Goal: Task Accomplishment & Management: Complete application form

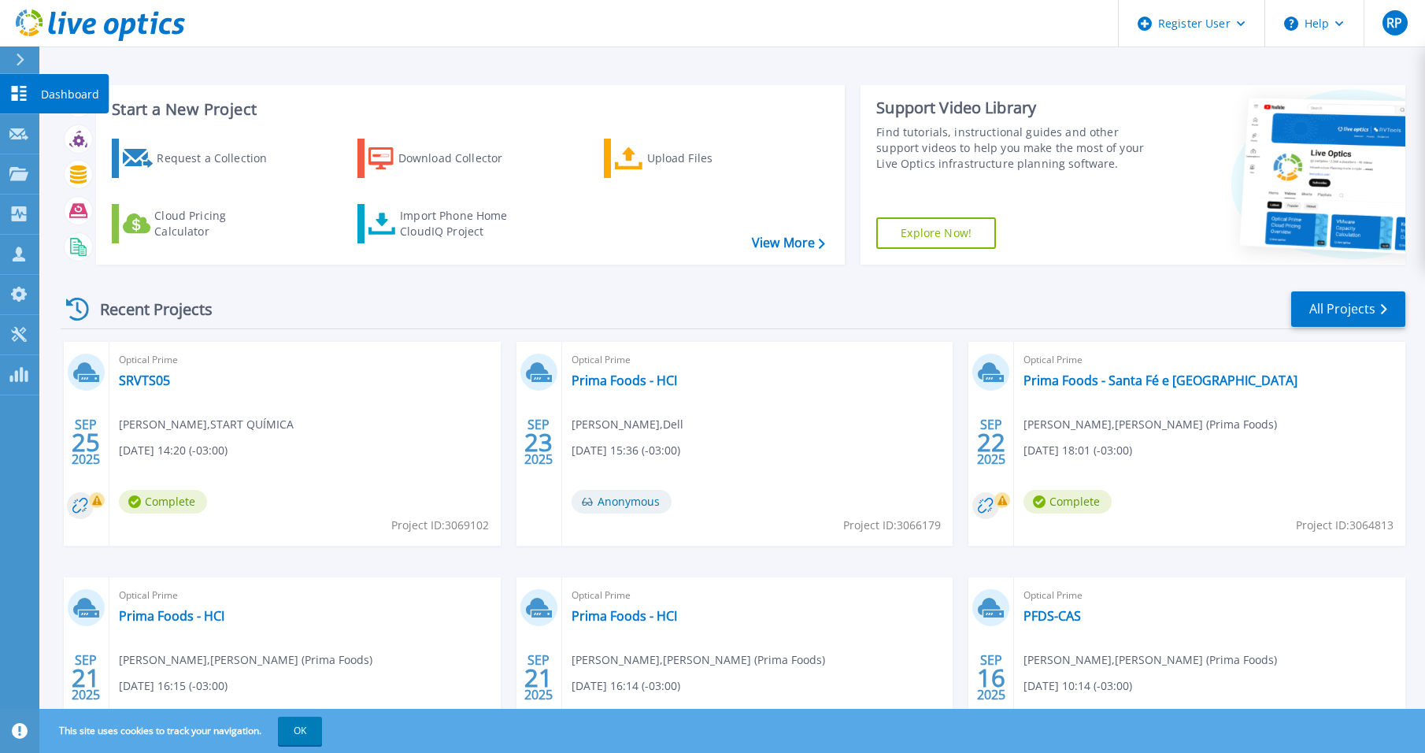
click at [61, 94] on p "Dashboard" at bounding box center [70, 94] width 58 height 41
drag, startPoint x: 1339, startPoint y: 317, endPoint x: 1312, endPoint y: 316, distance: 27.6
click at [1339, 317] on link "All Projects" at bounding box center [1348, 308] width 114 height 35
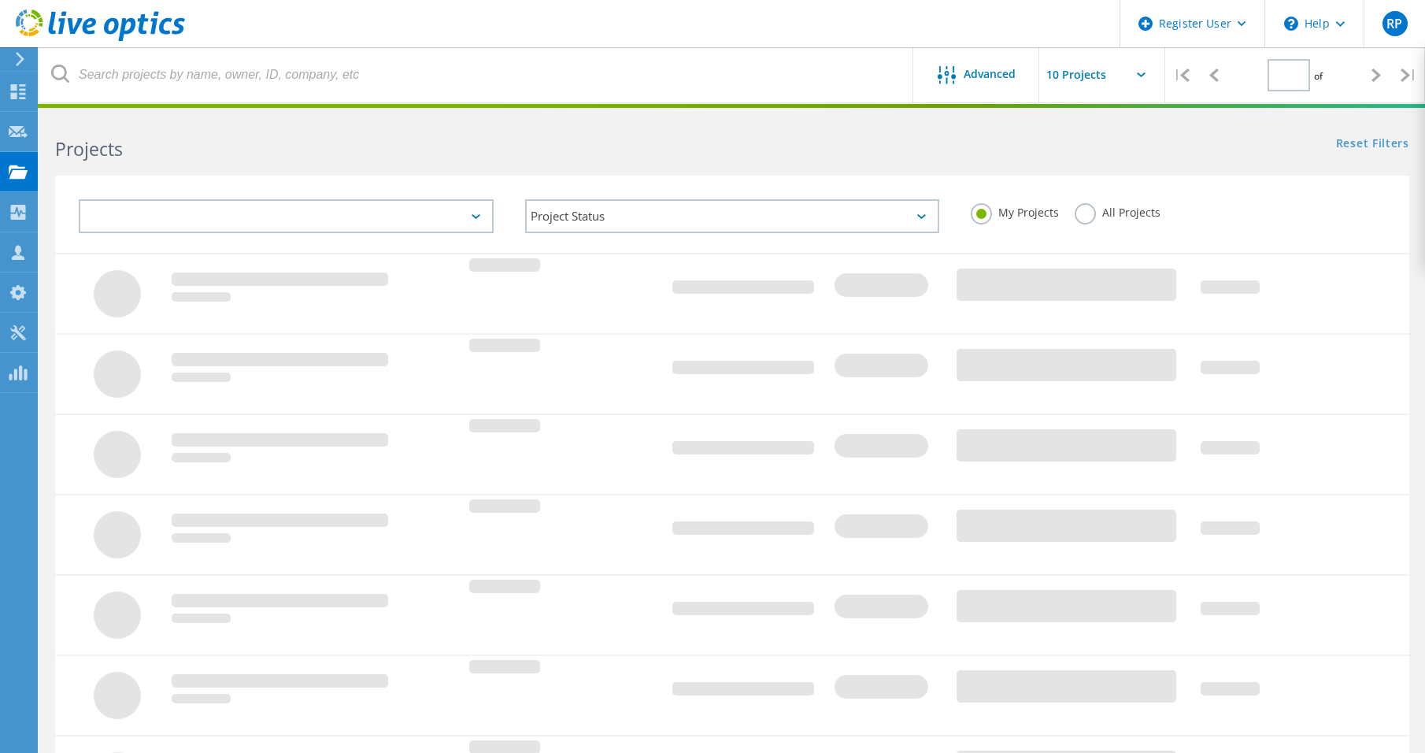
type input "1"
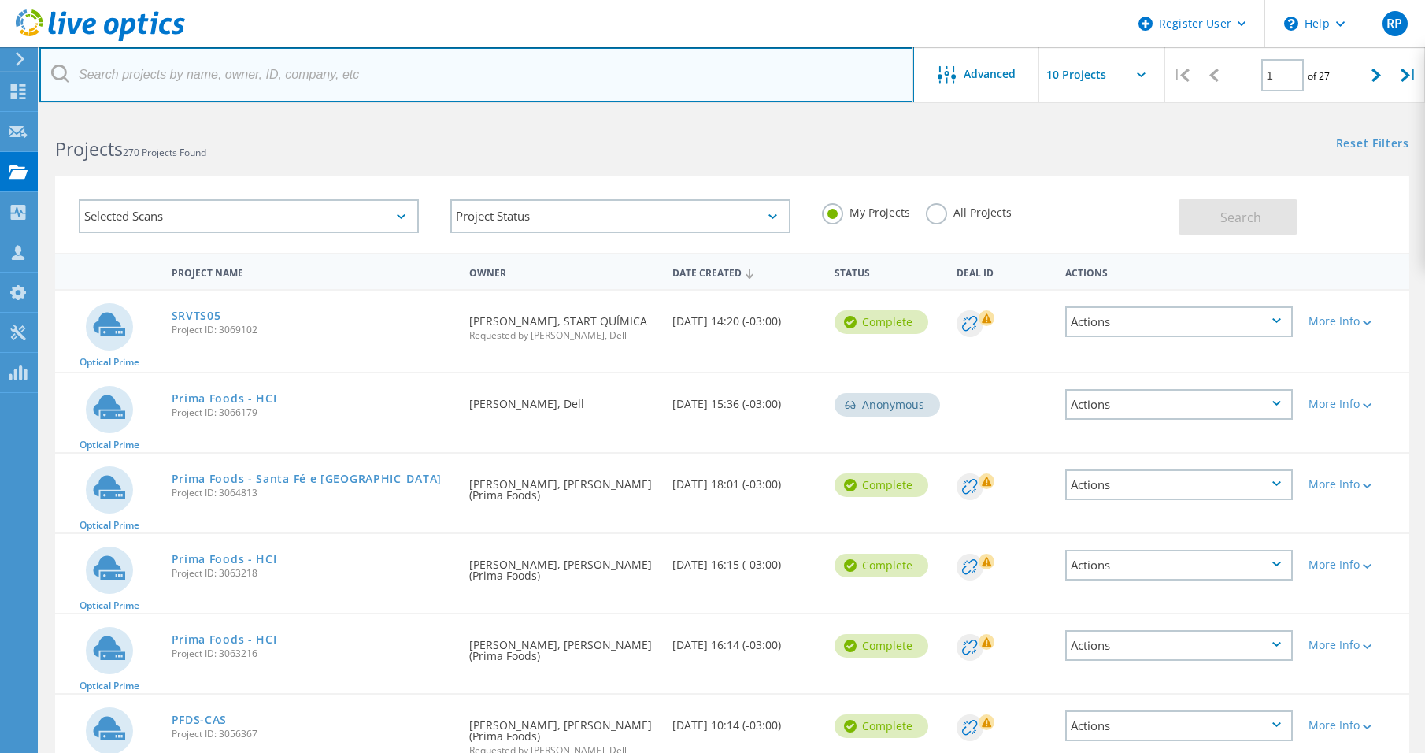
click at [123, 86] on input "text" at bounding box center [476, 74] width 875 height 55
paste input "mario.parga@startquimica.com.br"
type input "mario.parga@startquimica.com.br"
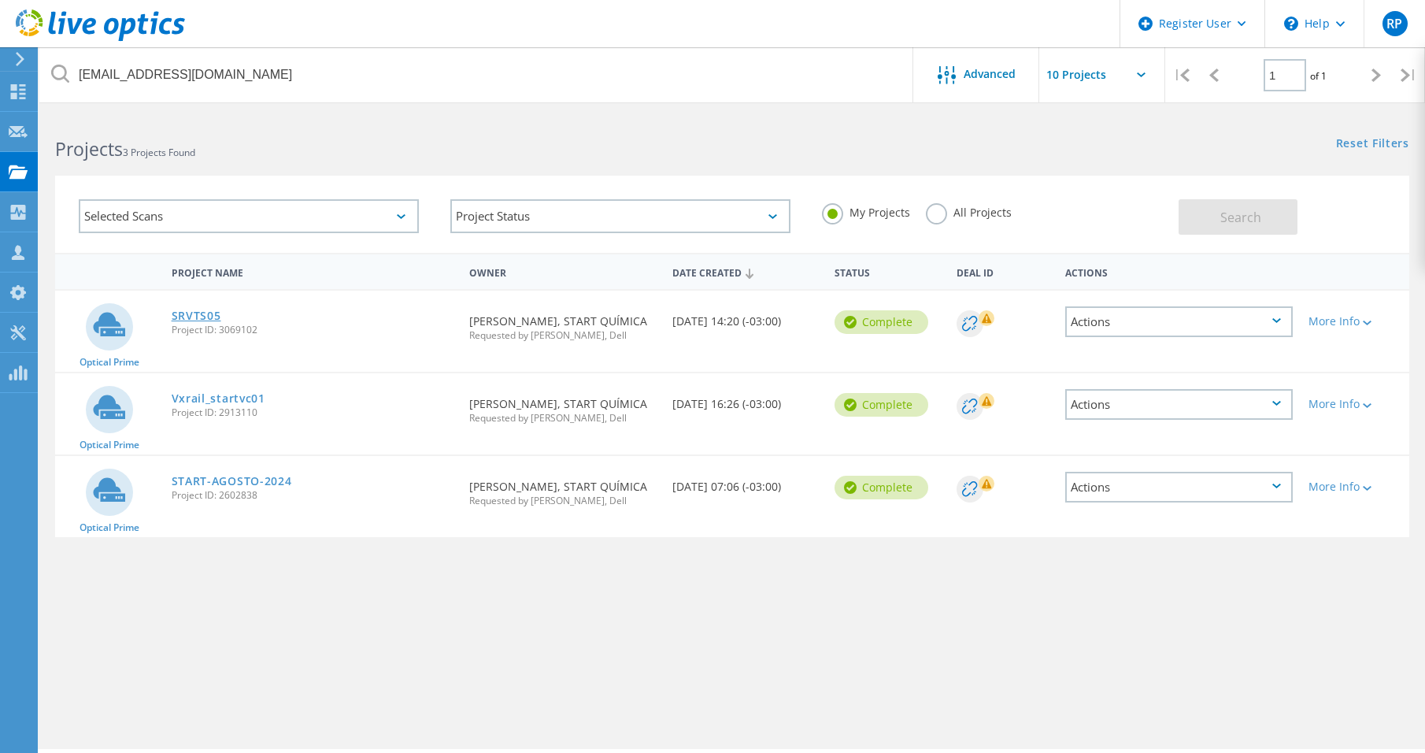
click at [201, 314] on link "SRVTS05" at bounding box center [197, 315] width 50 height 11
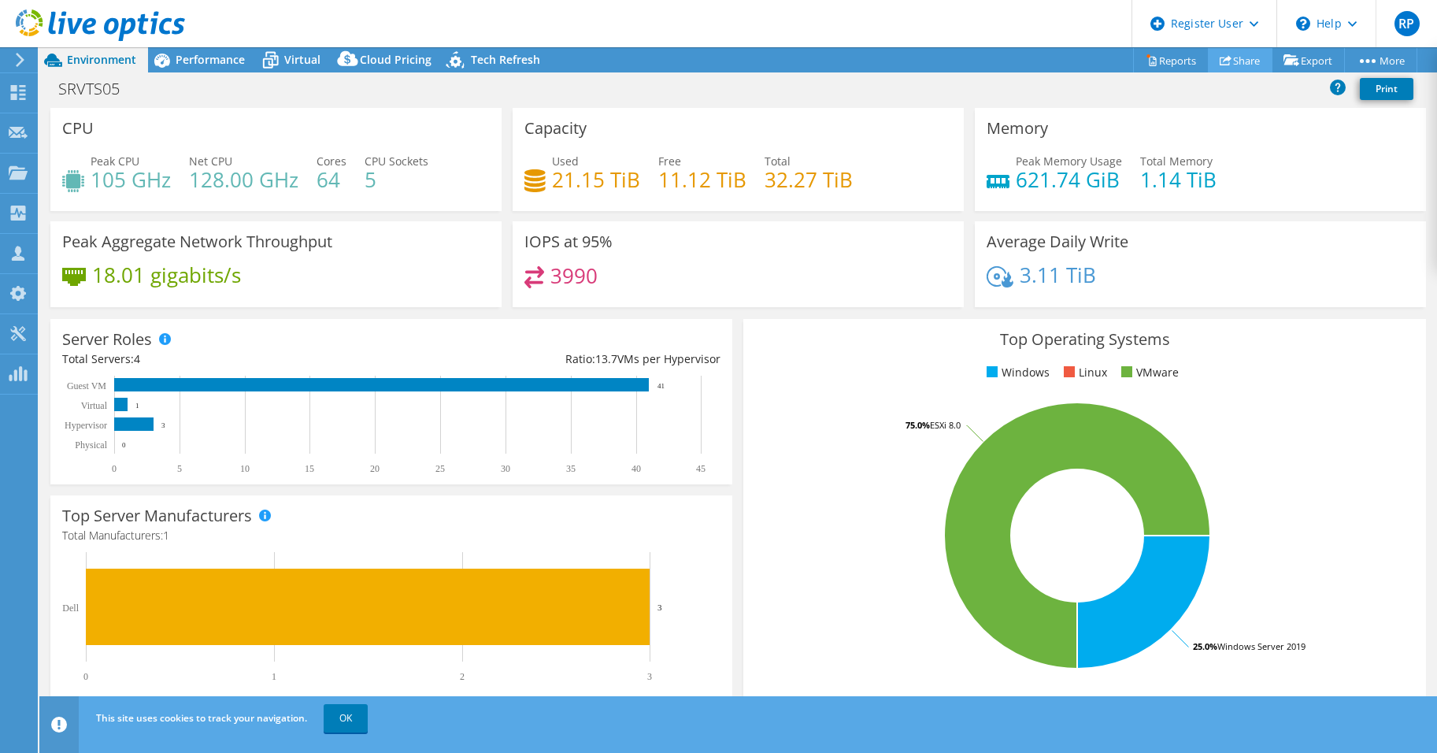
click at [1236, 61] on link "Share" at bounding box center [1240, 60] width 65 height 24
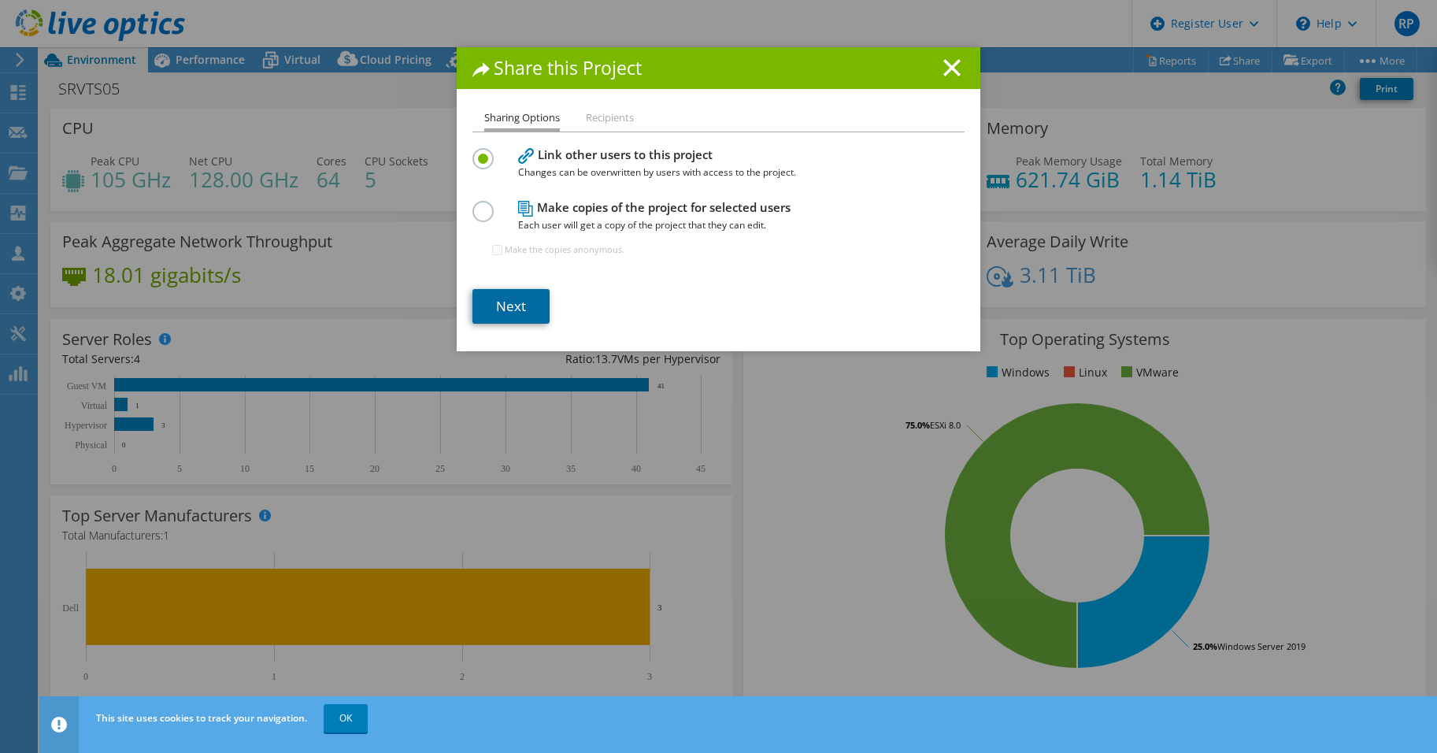
click at [514, 302] on link "Next" at bounding box center [510, 306] width 77 height 35
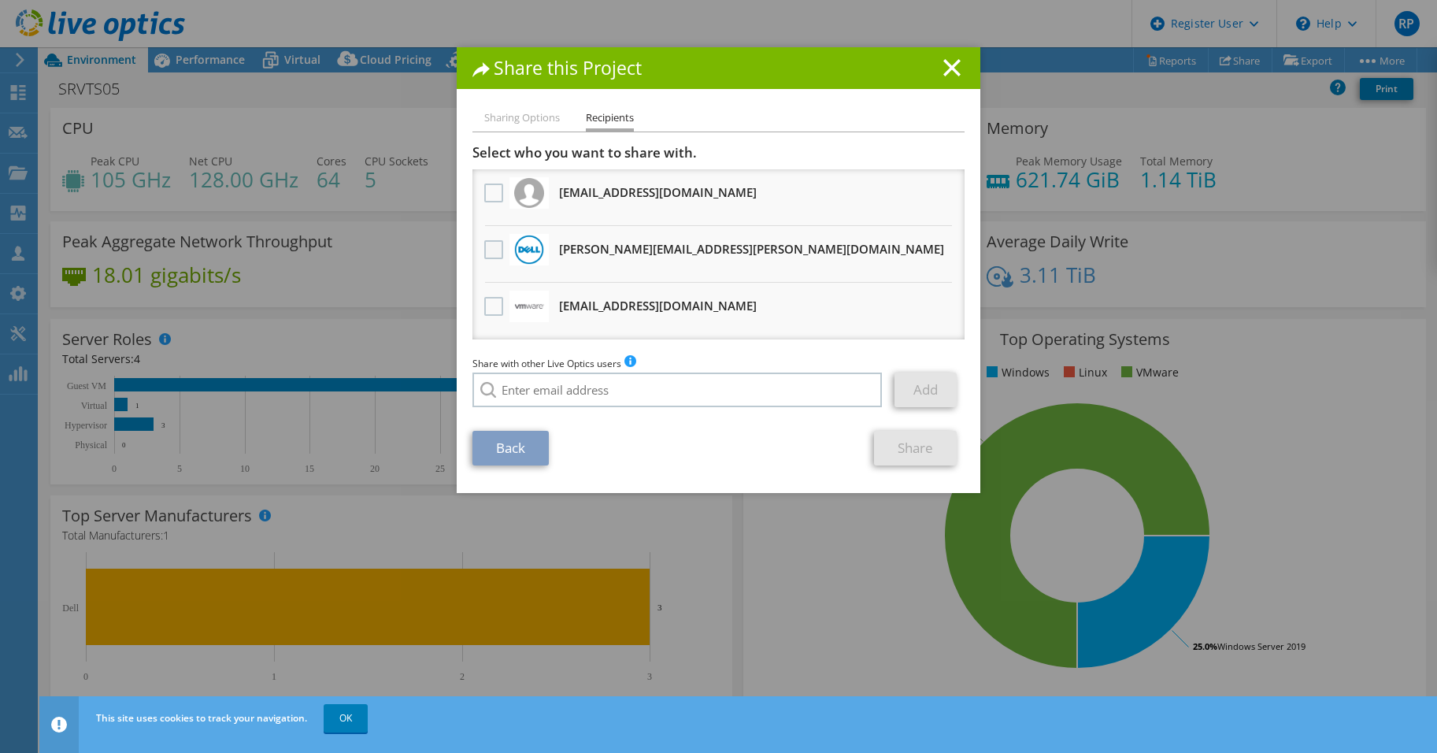
click at [489, 250] on label at bounding box center [495, 249] width 23 height 19
click at [0, 0] on input "checkbox" at bounding box center [0, 0] width 0 height 0
click at [898, 450] on link "Share" at bounding box center [915, 448] width 83 height 35
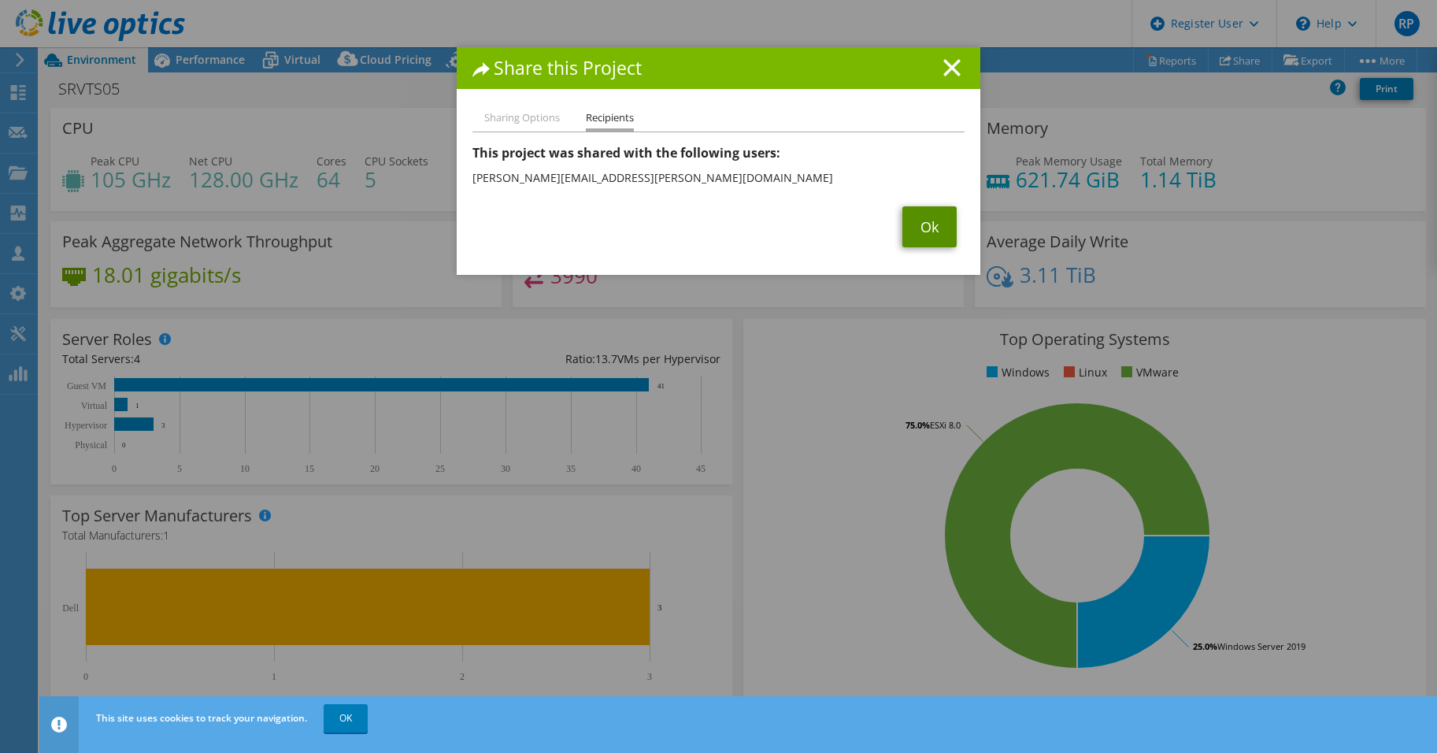
click at [937, 234] on link "Ok" at bounding box center [929, 226] width 54 height 41
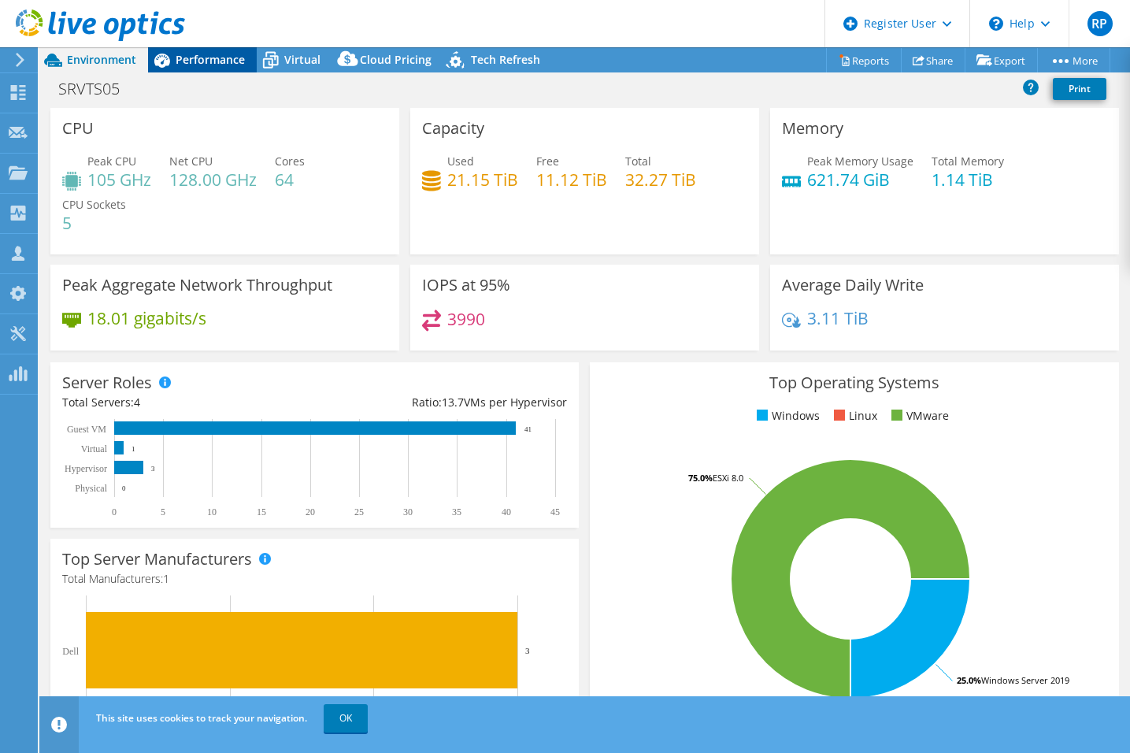
click at [198, 50] on div "Performance" at bounding box center [202, 59] width 109 height 25
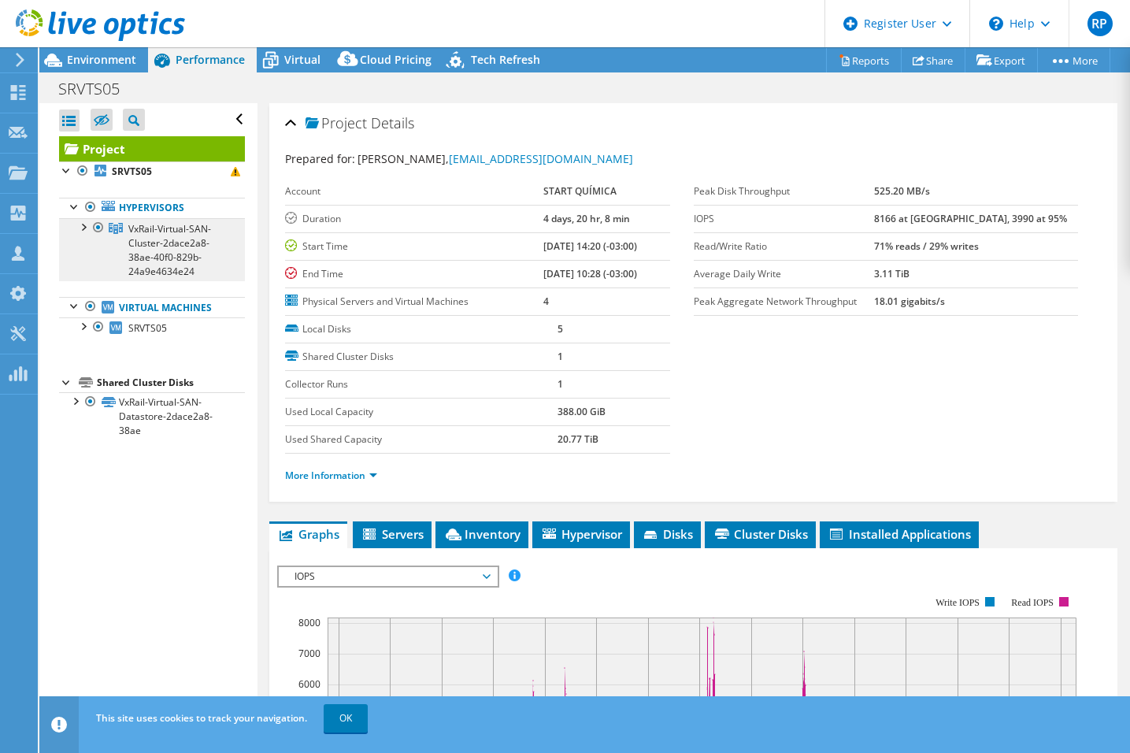
click at [174, 236] on span "VxRail-Virtual-SAN-Cluster-2dace2a8-38ae-40f0-829b-24a9e4634e24" at bounding box center [169, 250] width 83 height 56
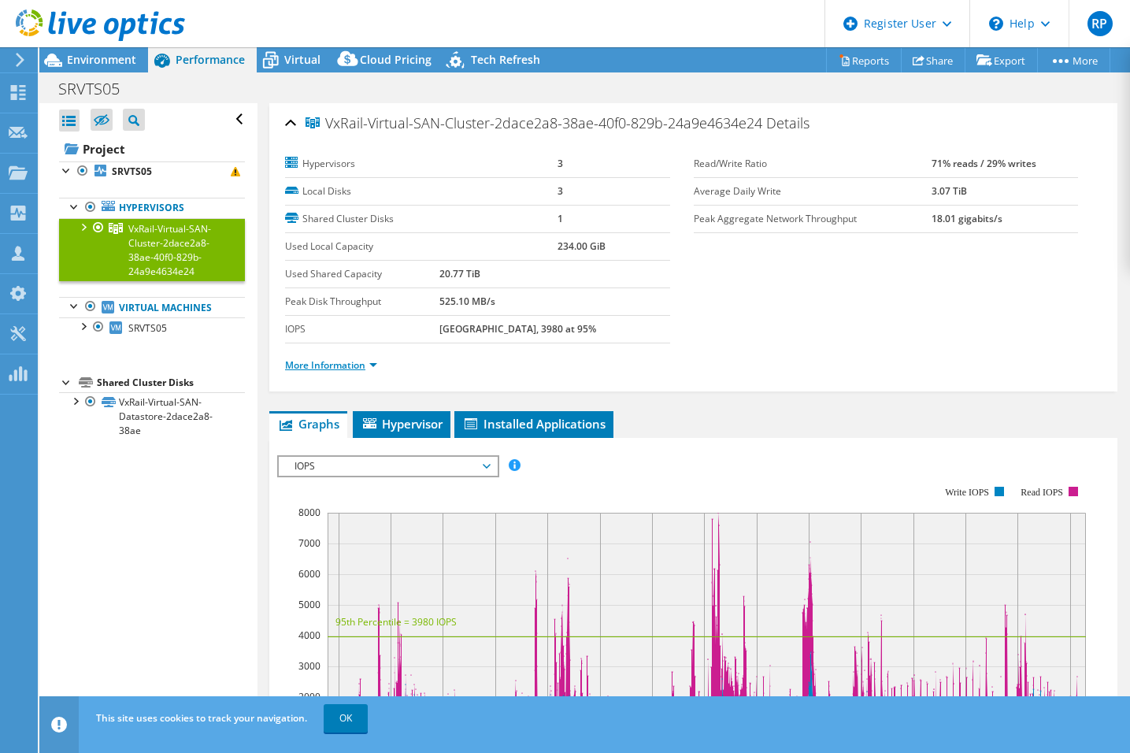
click at [376, 365] on link "More Information" at bounding box center [331, 364] width 92 height 13
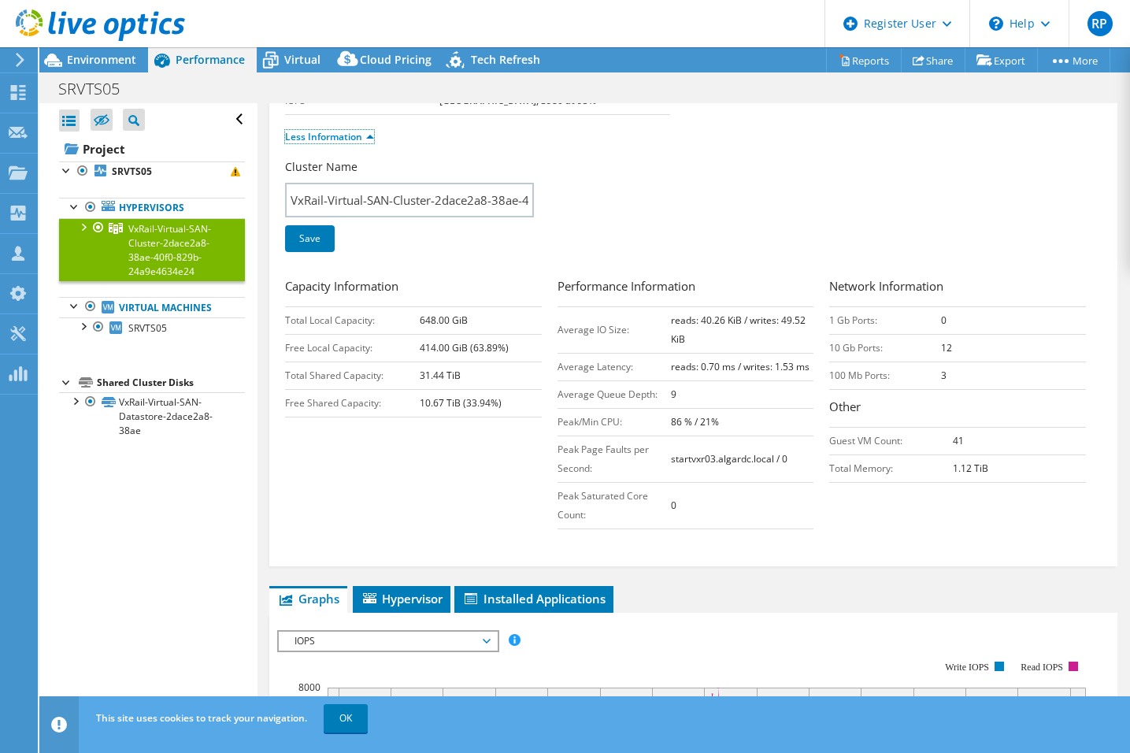
scroll to position [157, 0]
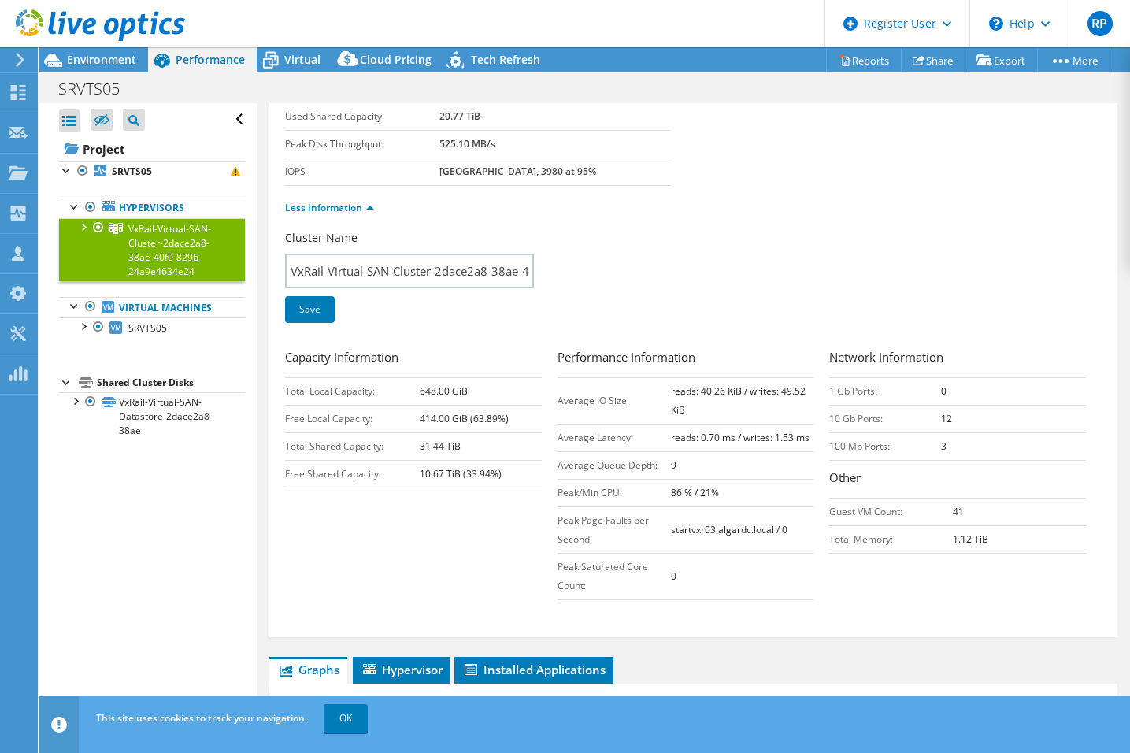
click at [86, 224] on div at bounding box center [83, 226] width 16 height 16
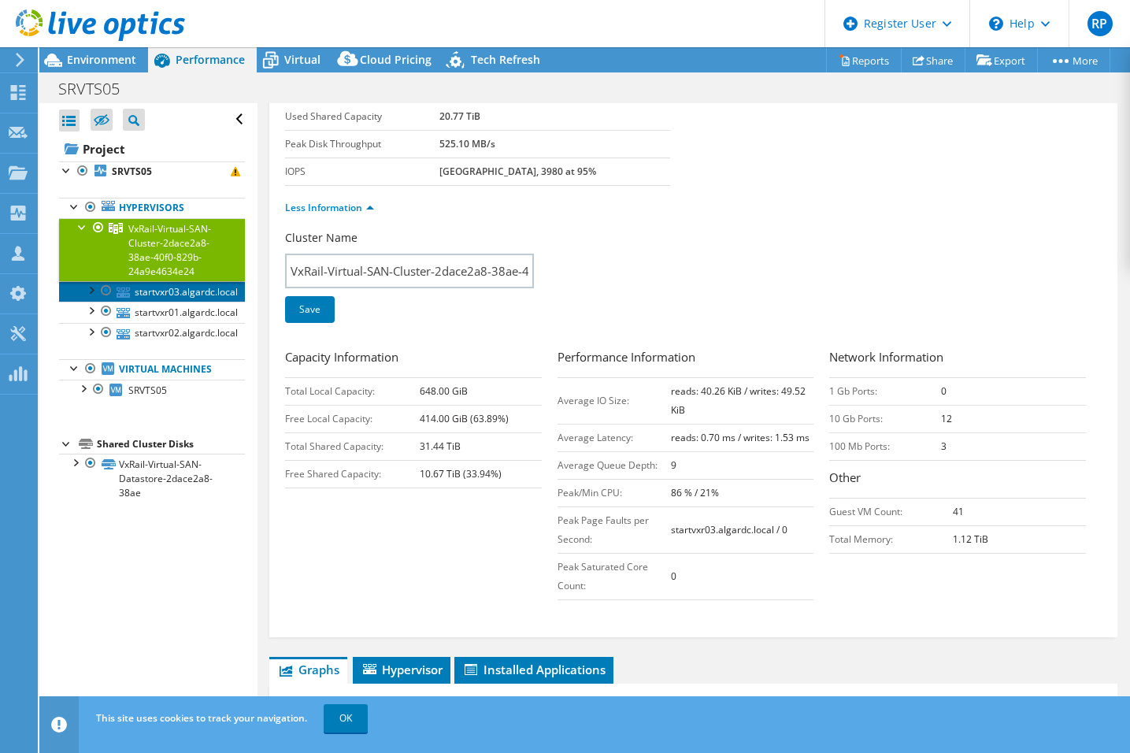
click at [162, 297] on link "startvxr03.algardc.local" at bounding box center [152, 291] width 186 height 20
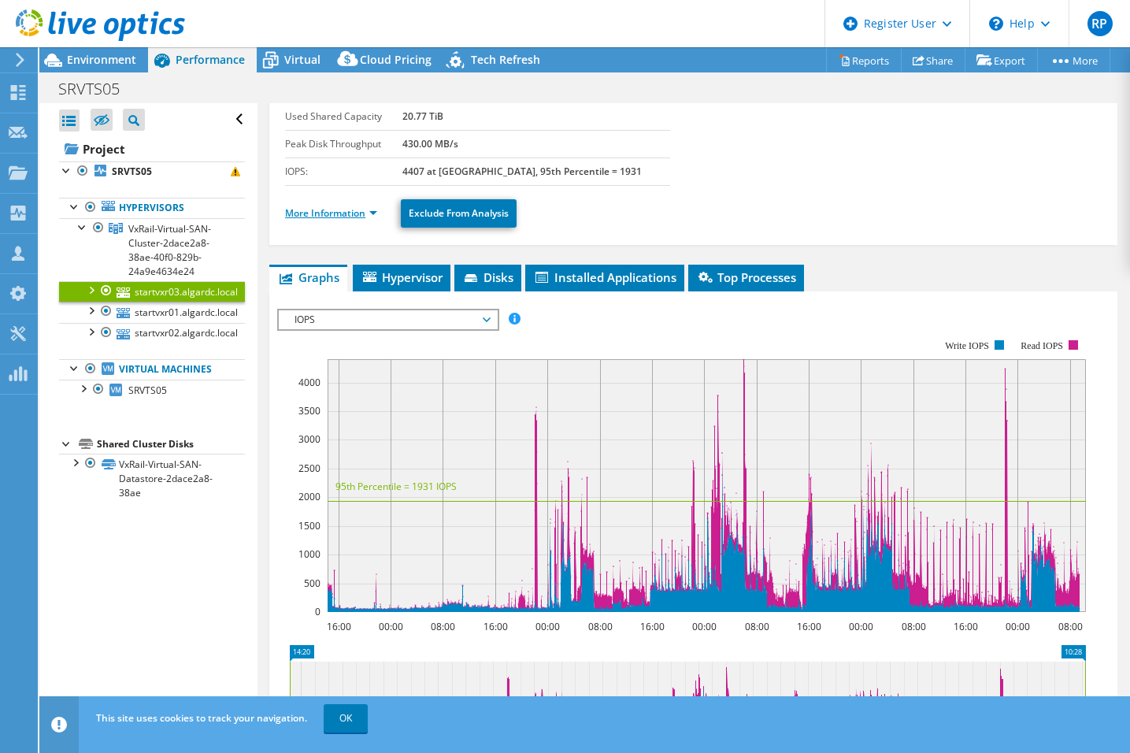
click at [376, 210] on link "More Information" at bounding box center [331, 212] width 92 height 13
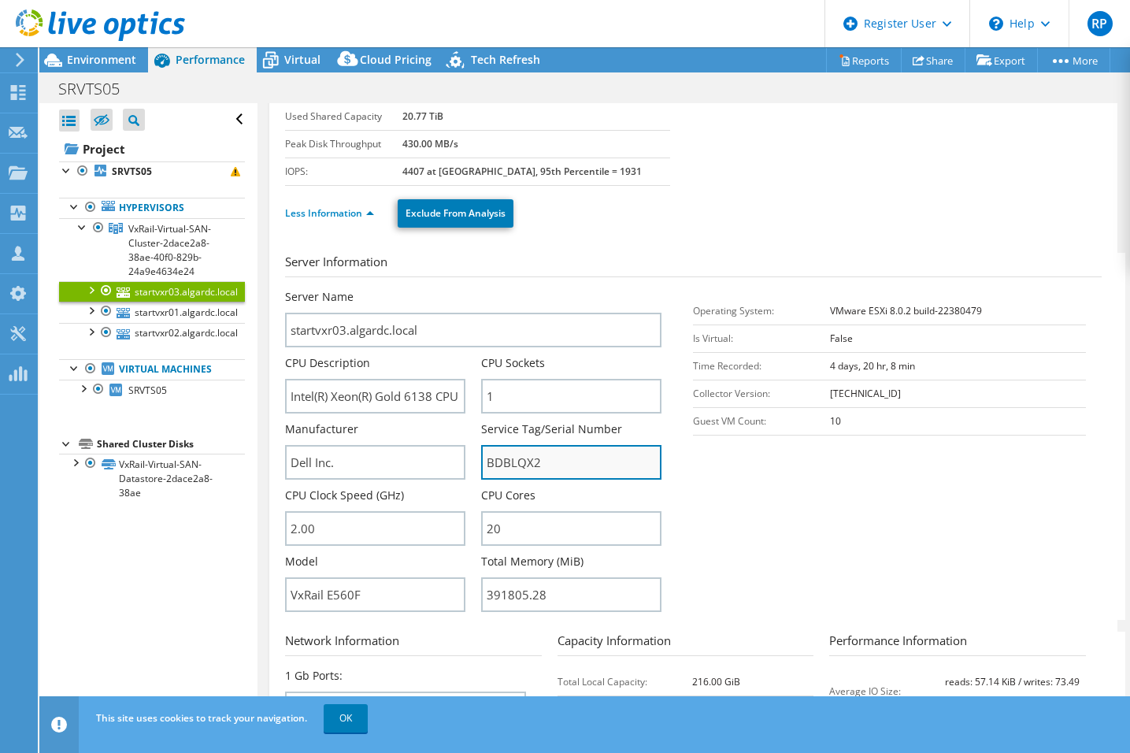
click at [512, 469] on input "BDBLQX2" at bounding box center [571, 462] width 180 height 35
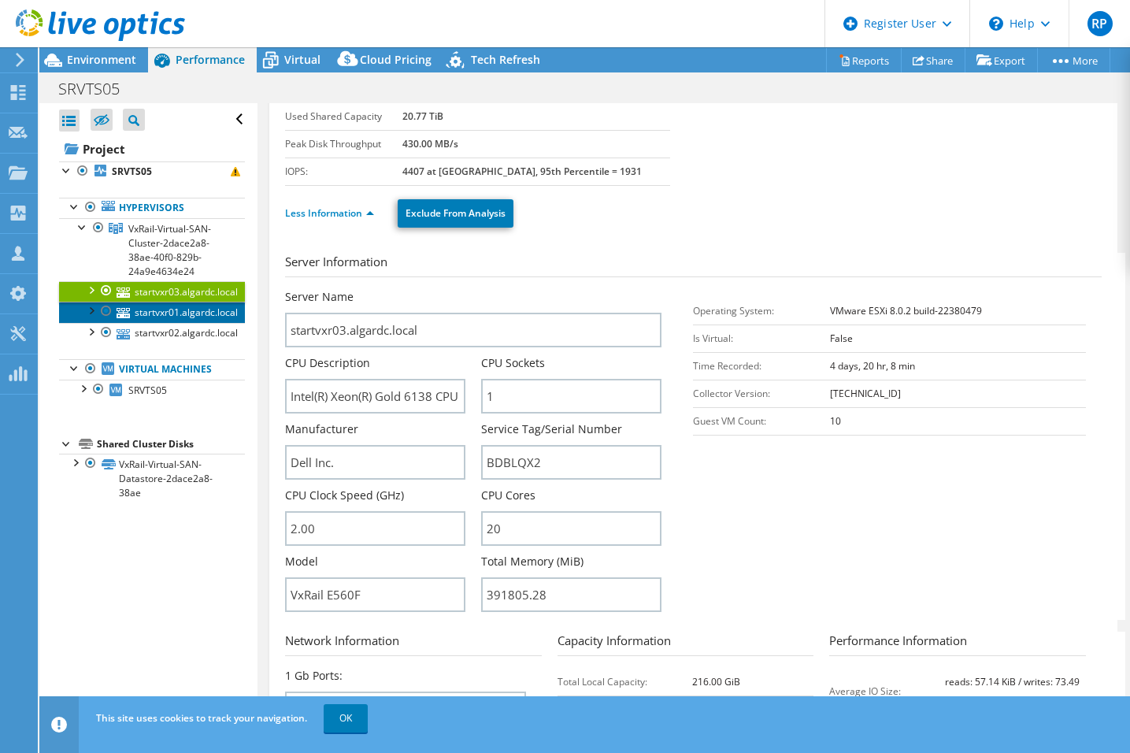
click at [184, 317] on link "startvxr01.algardc.local" at bounding box center [152, 312] width 186 height 20
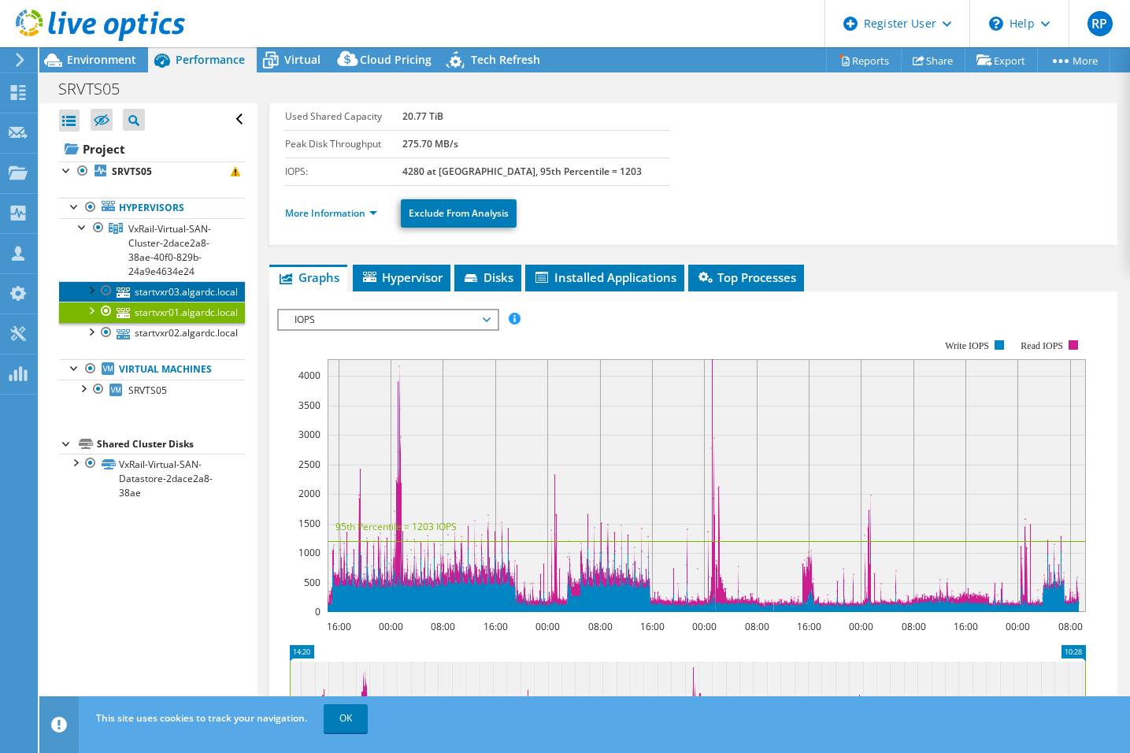
click at [168, 292] on link "startvxr03.algardc.local" at bounding box center [152, 291] width 186 height 20
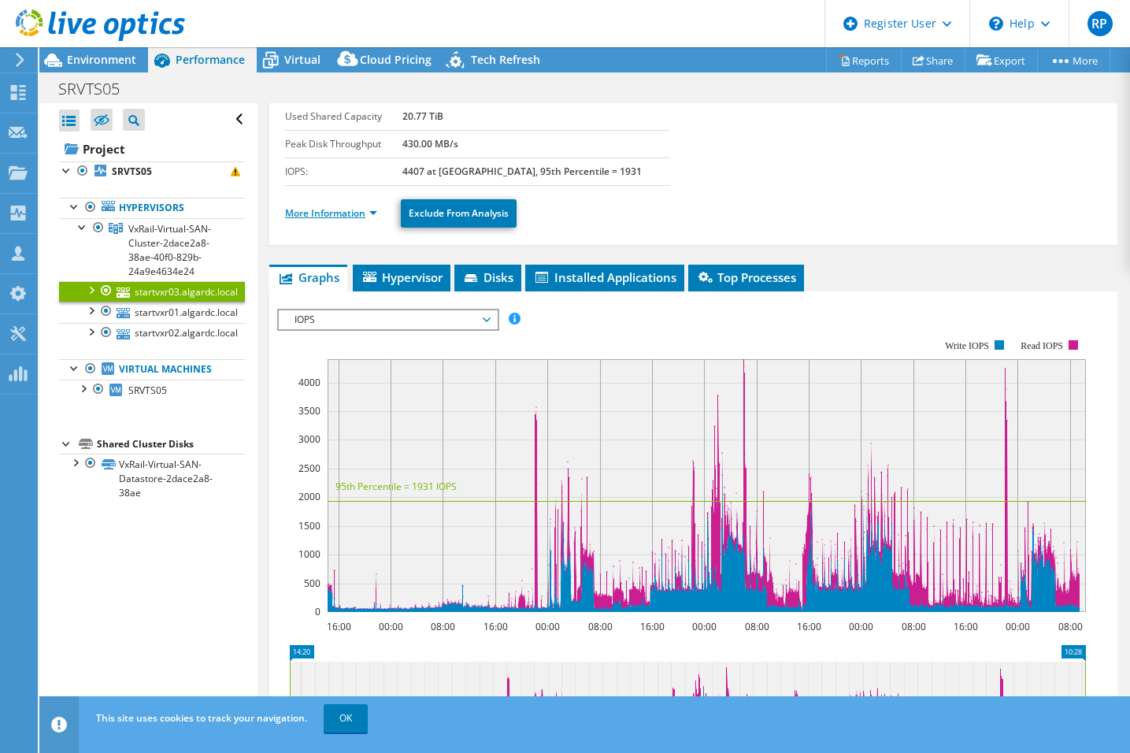
click at [374, 213] on link "More Information" at bounding box center [331, 212] width 92 height 13
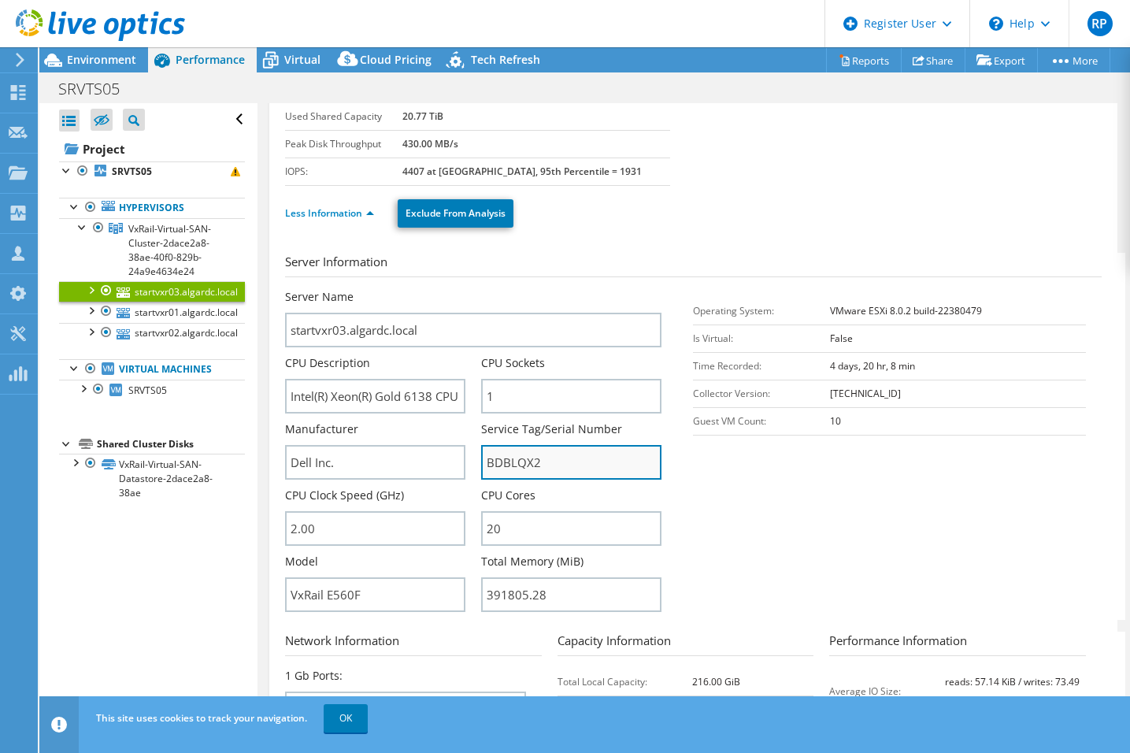
click at [510, 461] on input "BDBLQX2" at bounding box center [571, 462] width 180 height 35
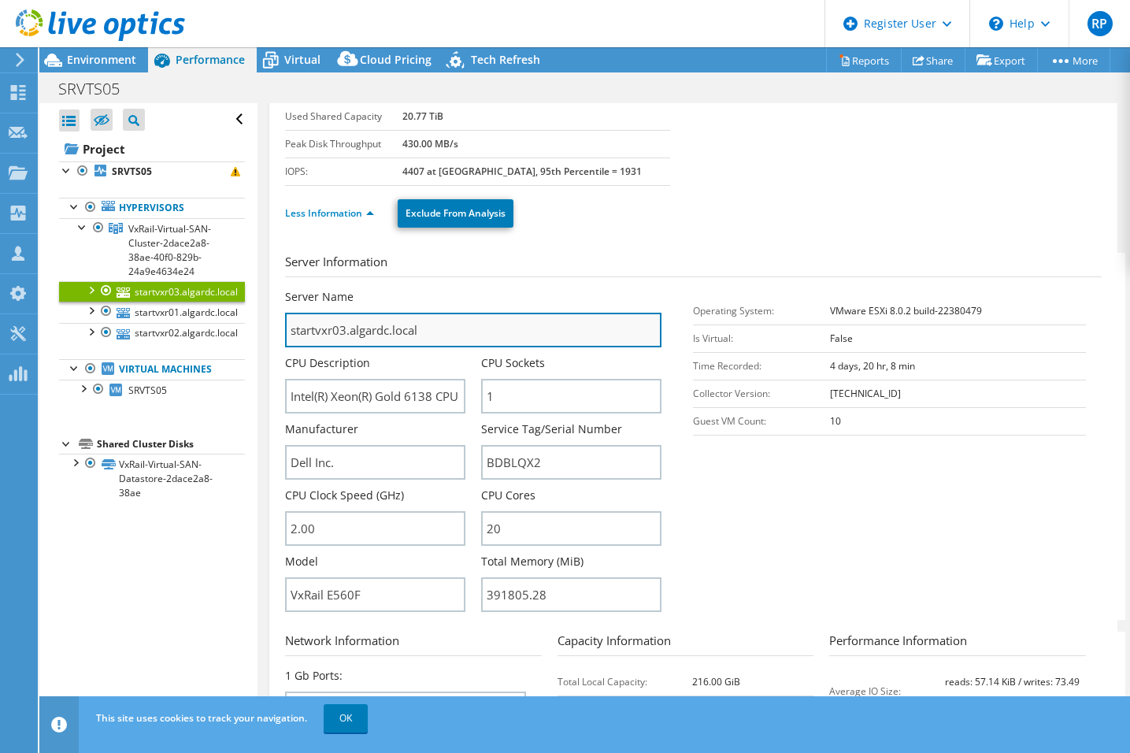
drag, startPoint x: 435, startPoint y: 328, endPoint x: 292, endPoint y: 329, distance: 142.5
click at [292, 329] on input "startvxr03.algardc.local" at bounding box center [473, 330] width 376 height 35
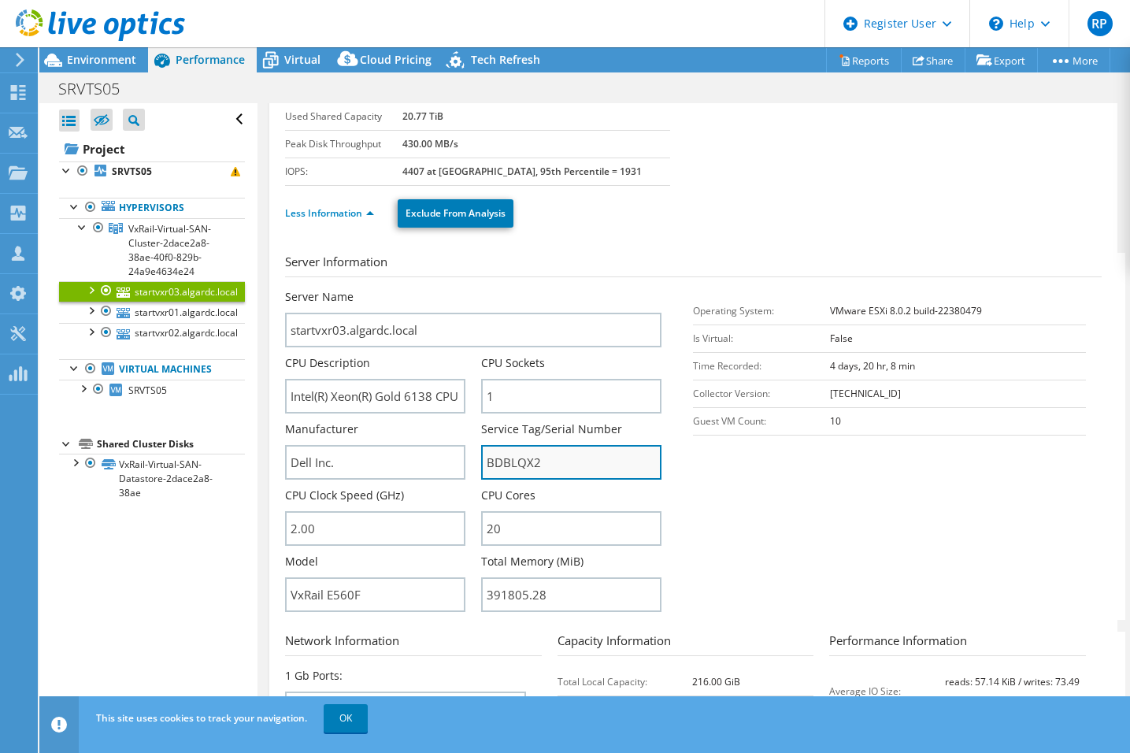
click at [515, 474] on input "BDBLQX2" at bounding box center [571, 462] width 180 height 35
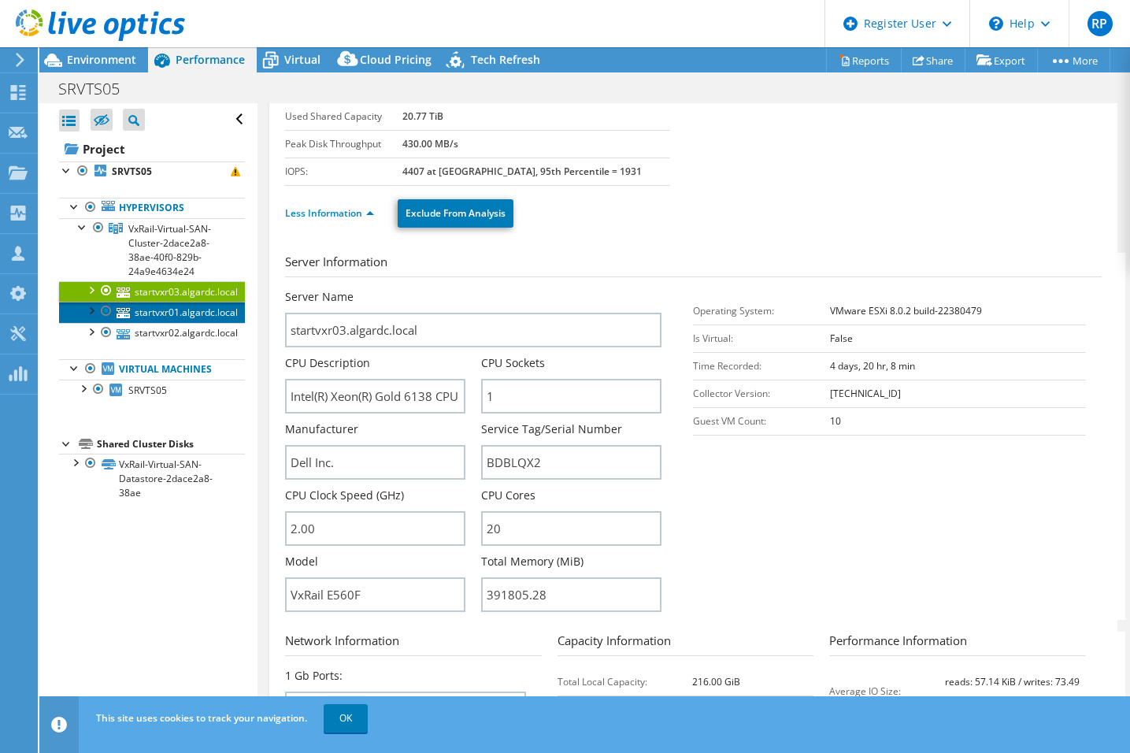
click at [200, 314] on link "startvxr01.algardc.local" at bounding box center [152, 312] width 186 height 20
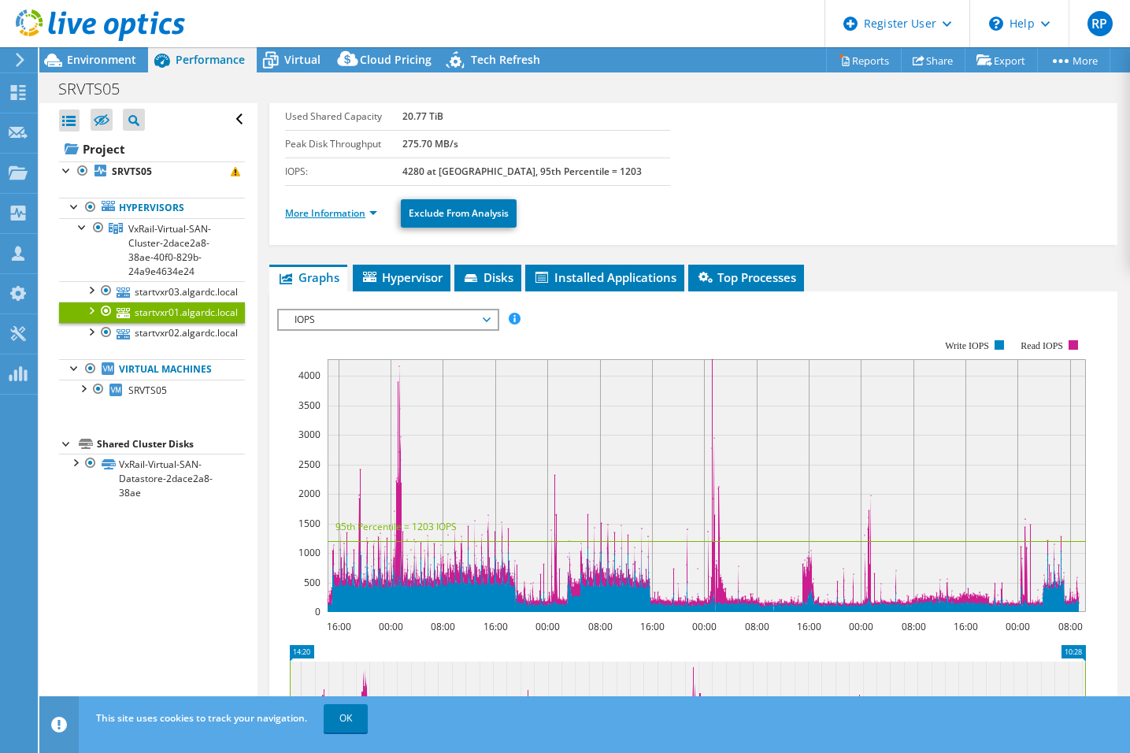
click at [374, 210] on link "More Information" at bounding box center [331, 212] width 92 height 13
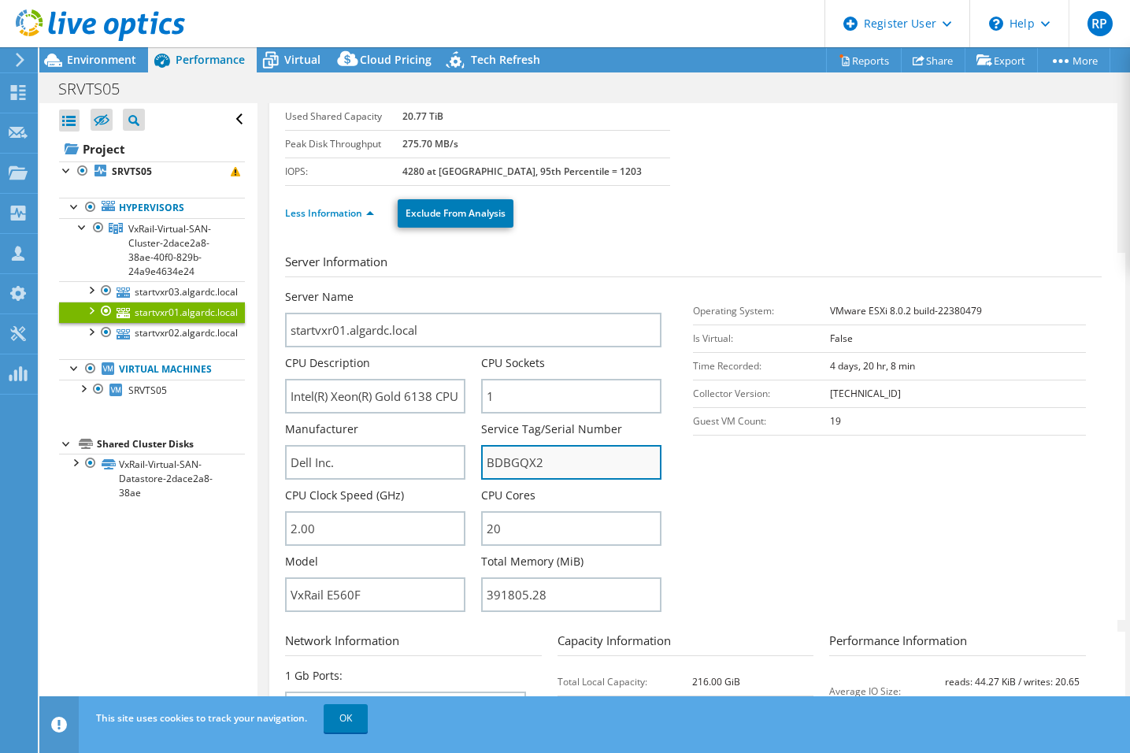
click at [510, 461] on input "BDBGQX2" at bounding box center [571, 462] width 180 height 35
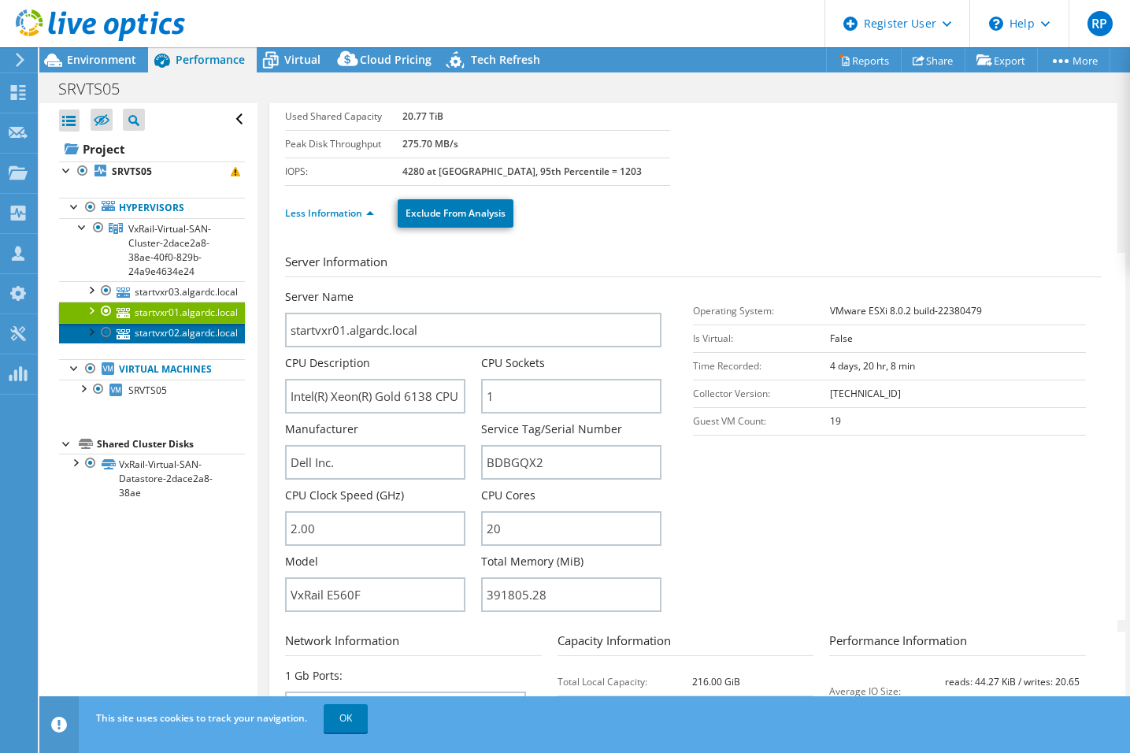
click at [147, 336] on link "startvxr02.algardc.local" at bounding box center [152, 333] width 186 height 20
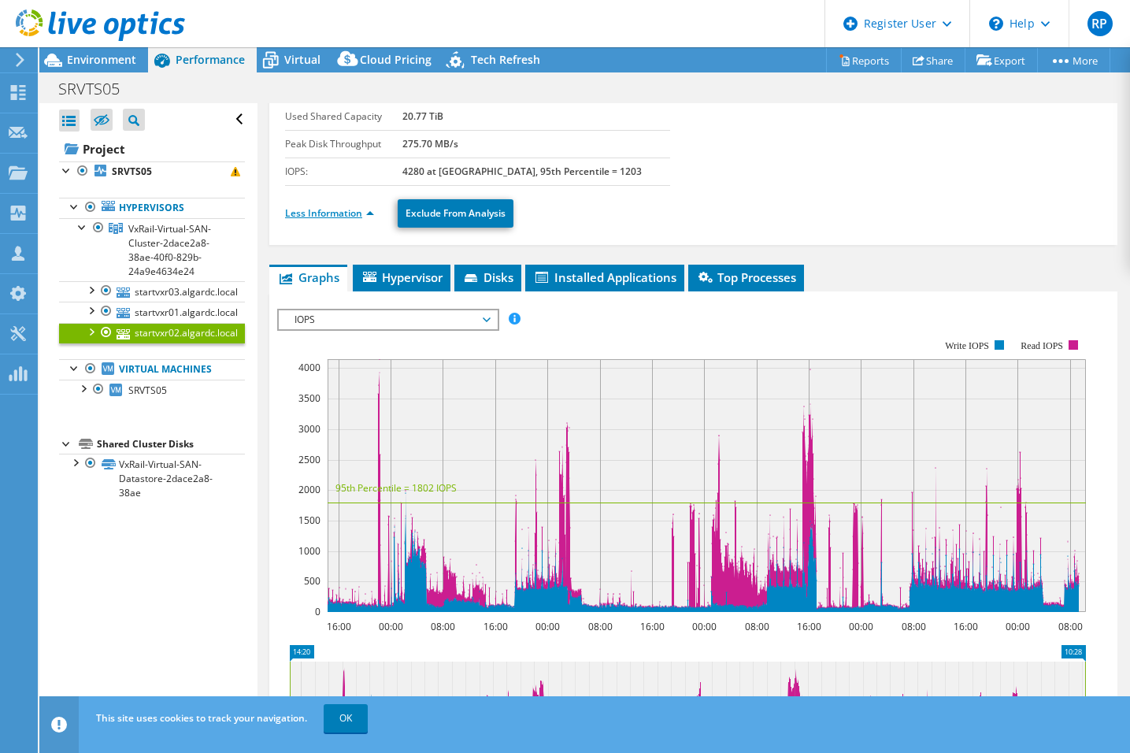
click at [366, 212] on link "Less Information" at bounding box center [329, 212] width 89 height 13
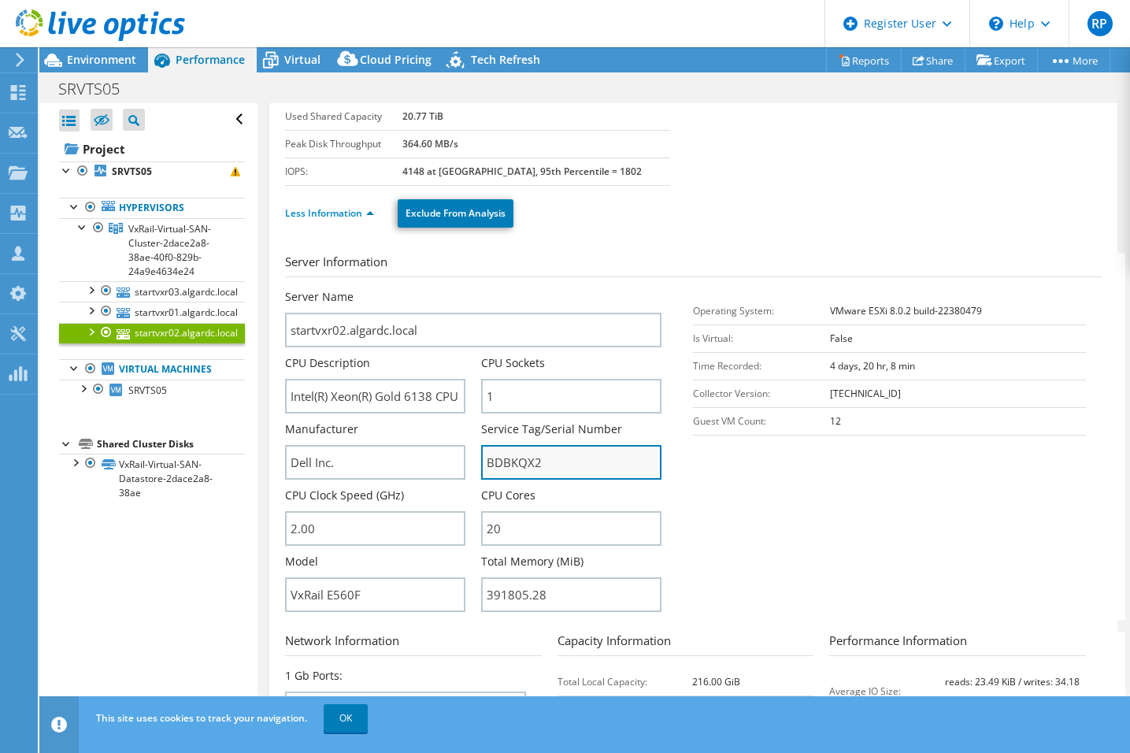
click at [518, 464] on input "BDBKQX2" at bounding box center [571, 462] width 180 height 35
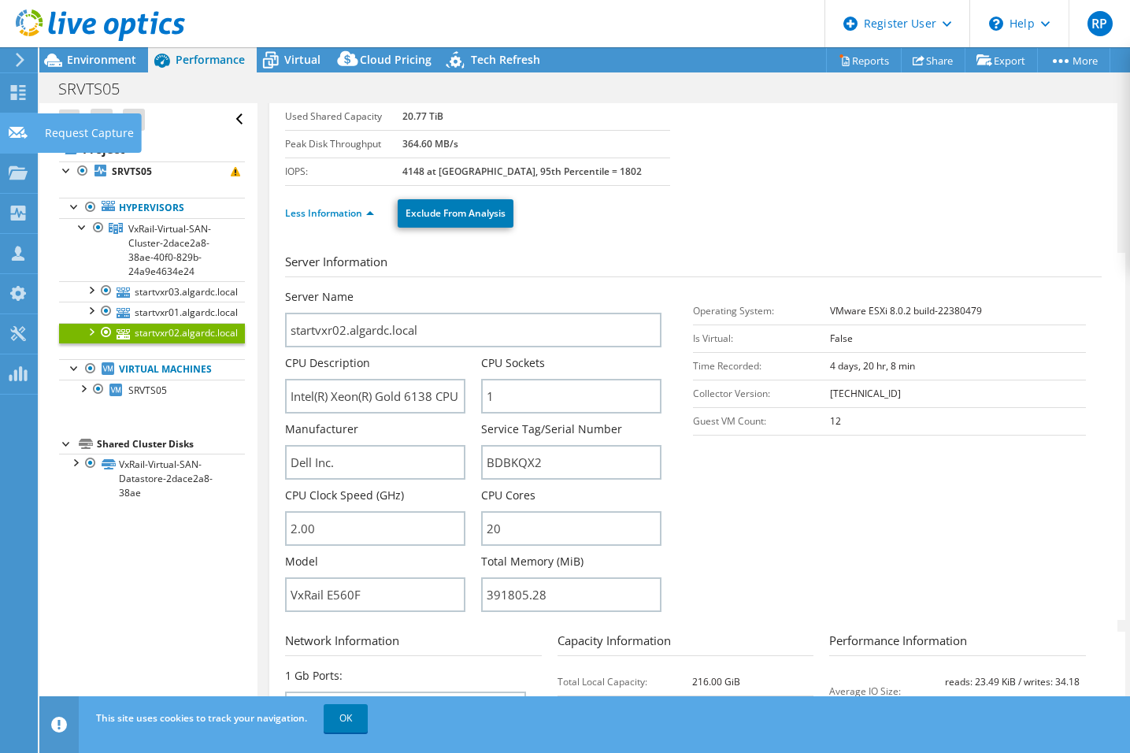
click at [87, 129] on div "Request Capture" at bounding box center [89, 132] width 105 height 39
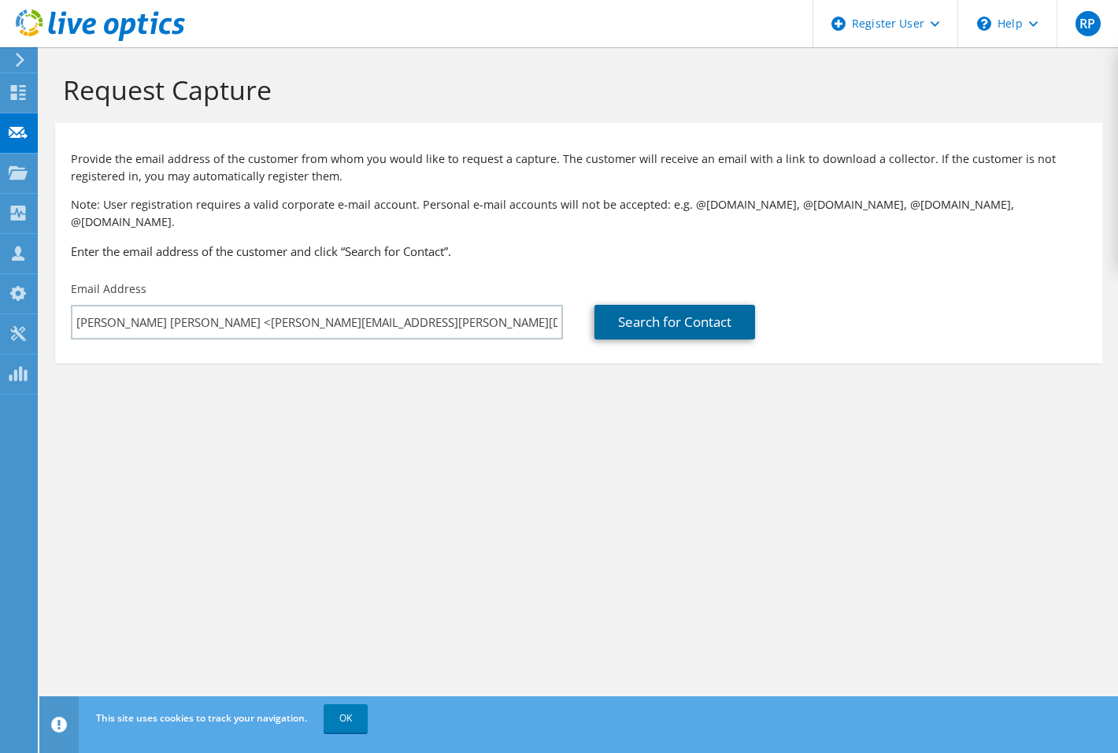
click at [666, 305] on link "Search for Contact" at bounding box center [674, 322] width 161 height 35
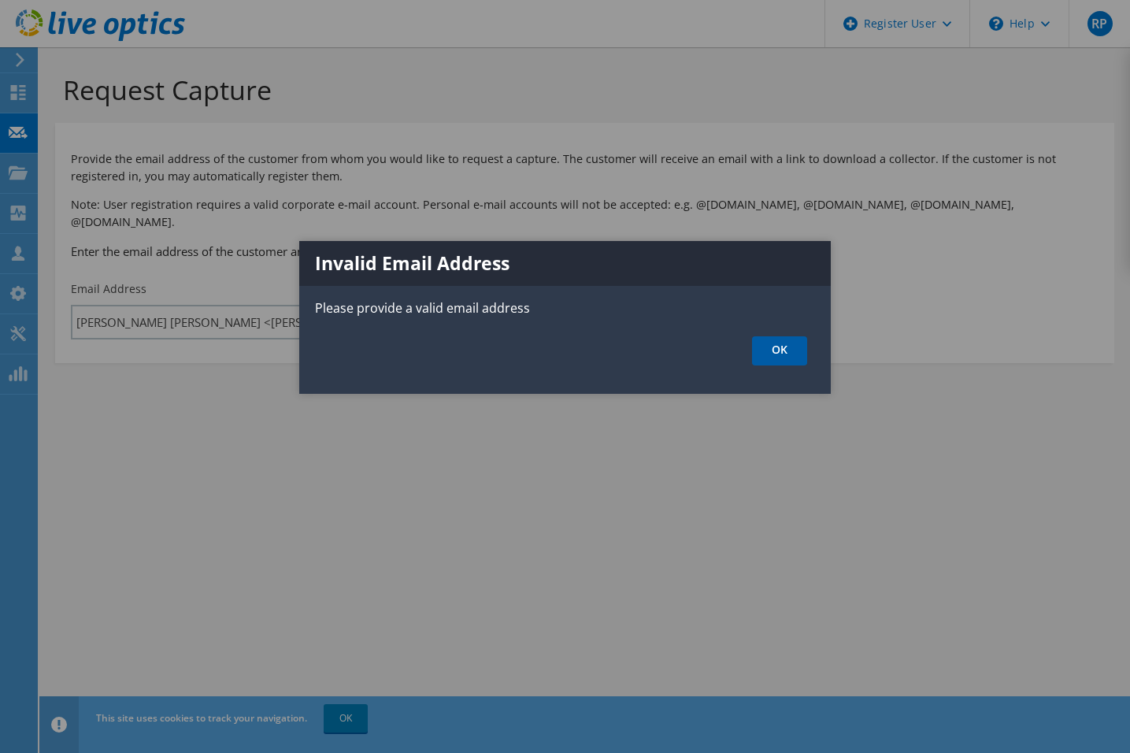
click at [790, 356] on link "OK" at bounding box center [779, 350] width 55 height 29
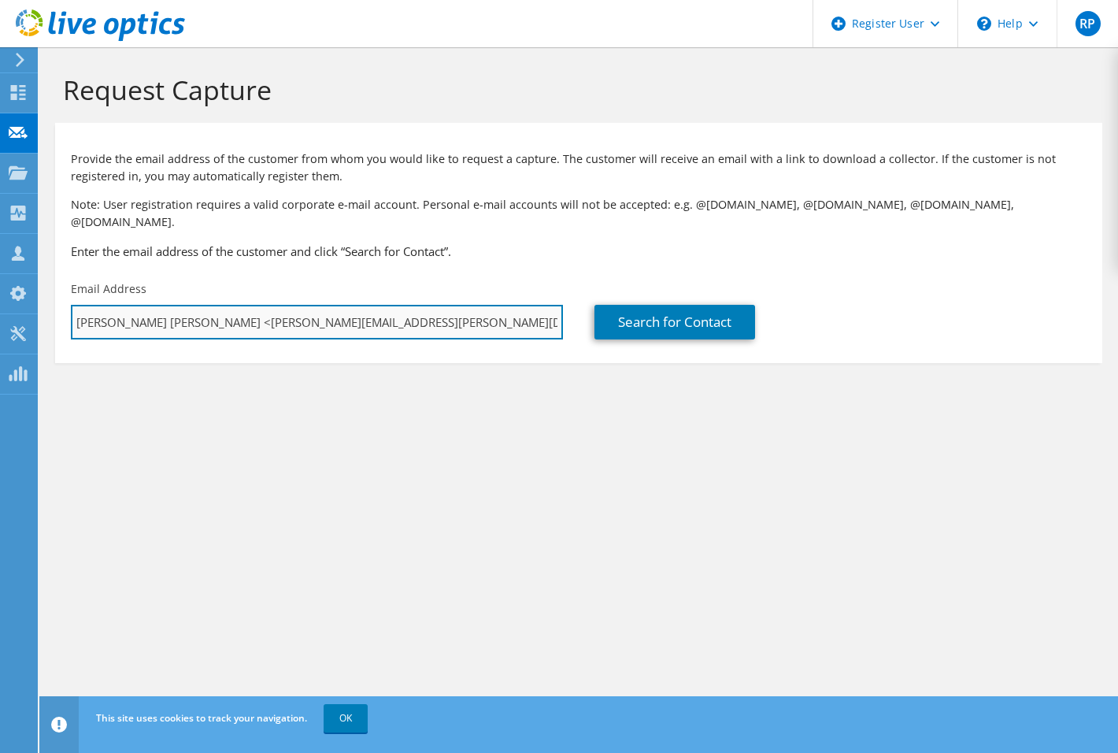
click at [404, 305] on input "Mario Sergio Parga <mario.parga@startquimica.com.br>" at bounding box center [317, 322] width 492 height 35
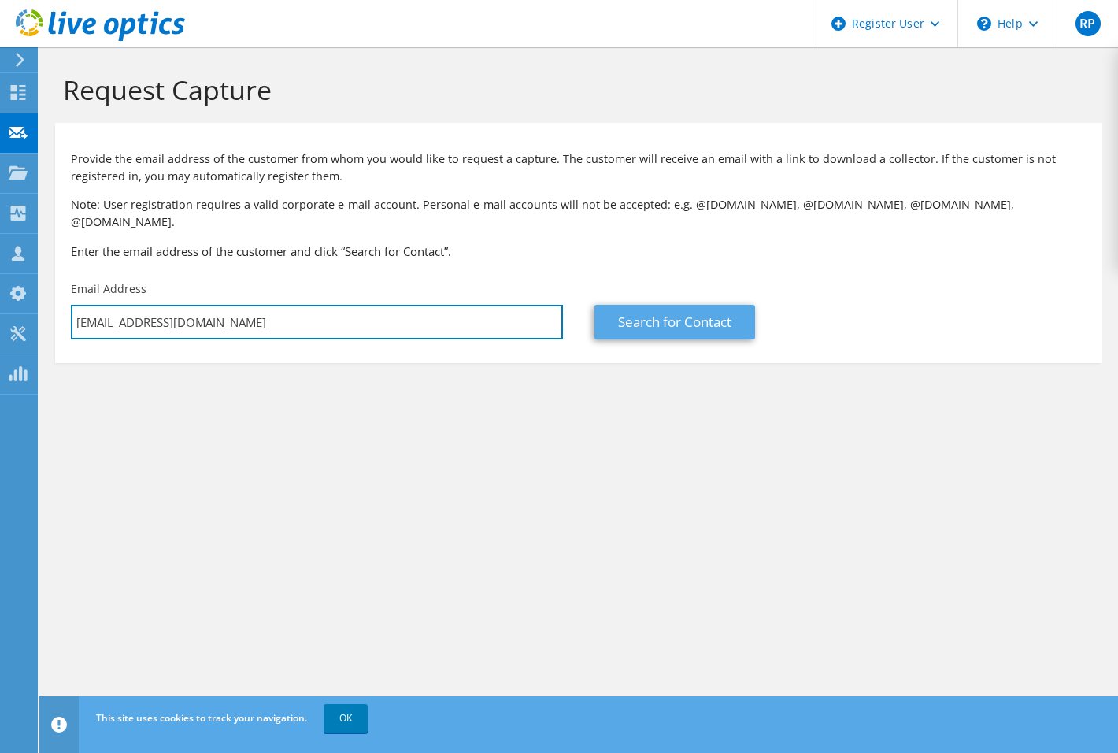
type input "mario.parga@startquimica.com.br"
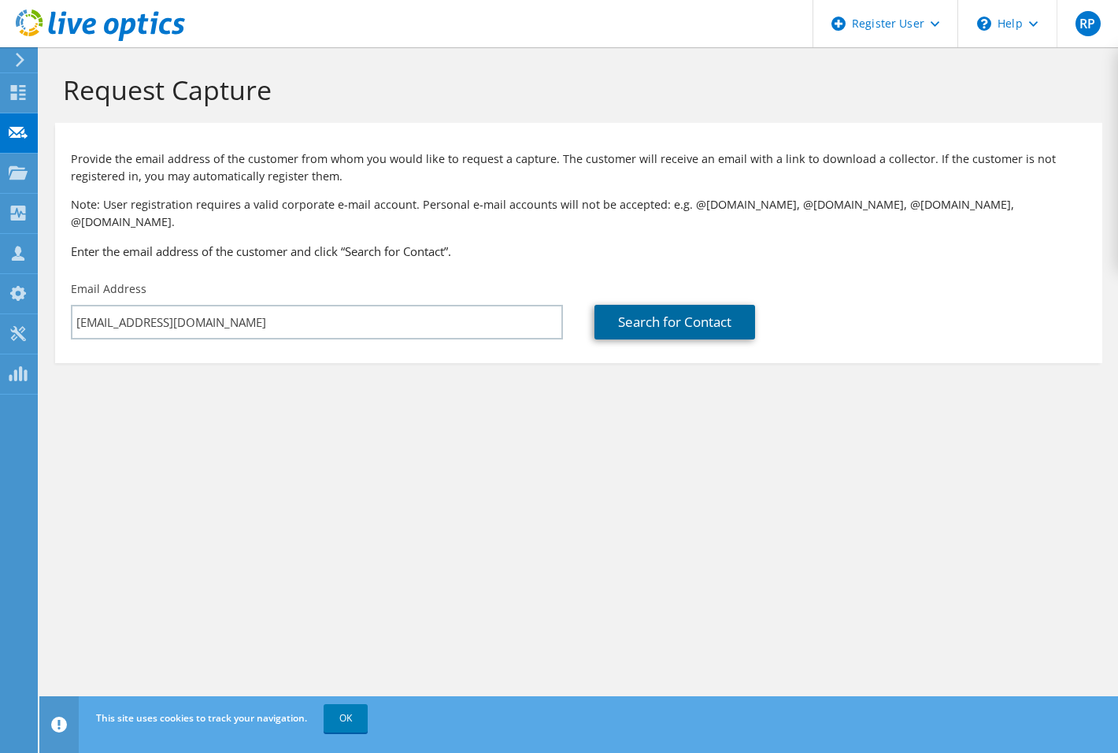
click at [710, 305] on link "Search for Contact" at bounding box center [674, 322] width 161 height 35
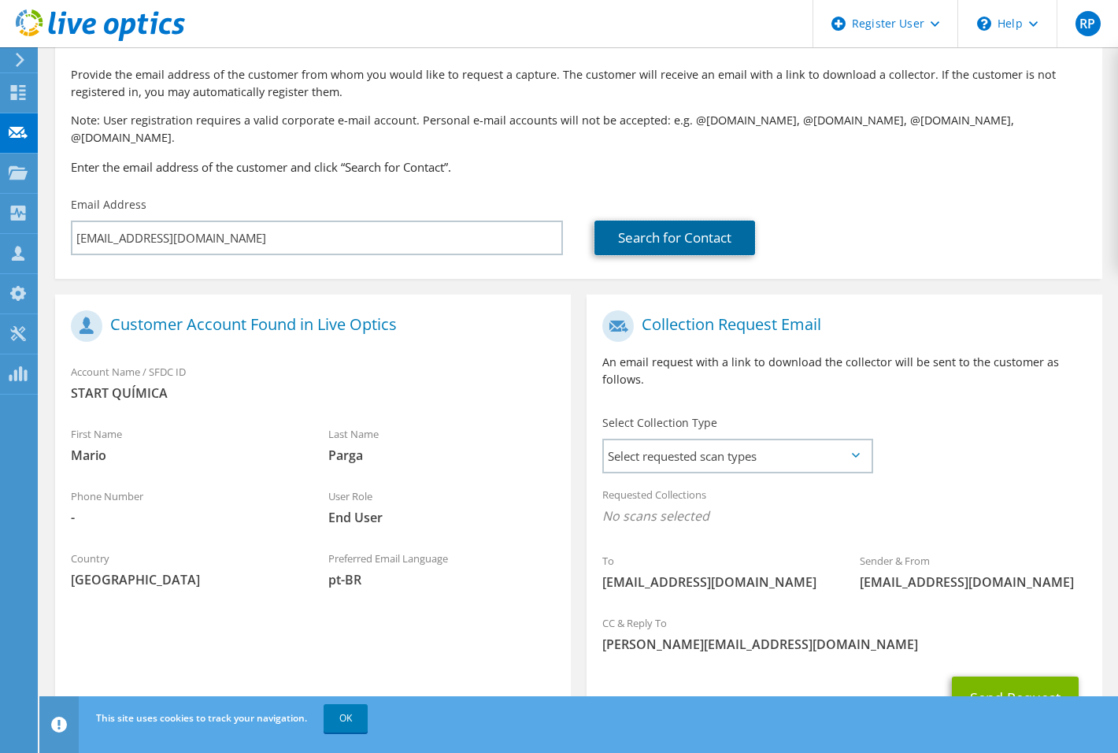
scroll to position [143, 0]
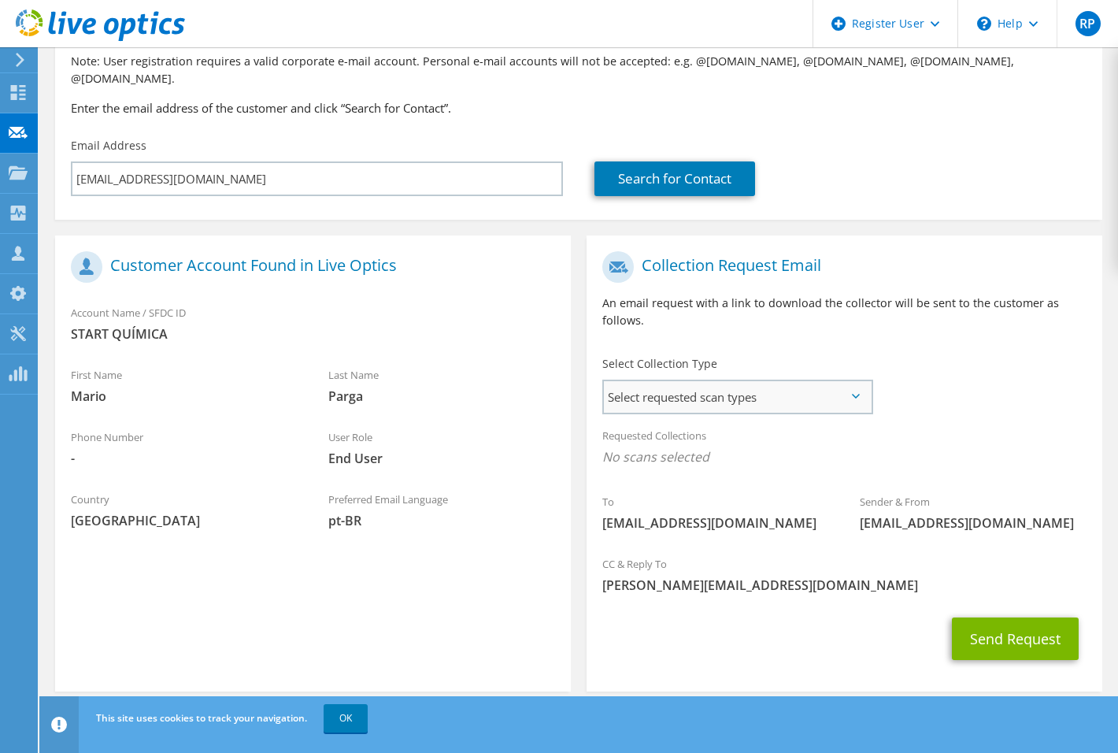
click at [628, 381] on span "Select requested scan types" at bounding box center [737, 396] width 267 height 31
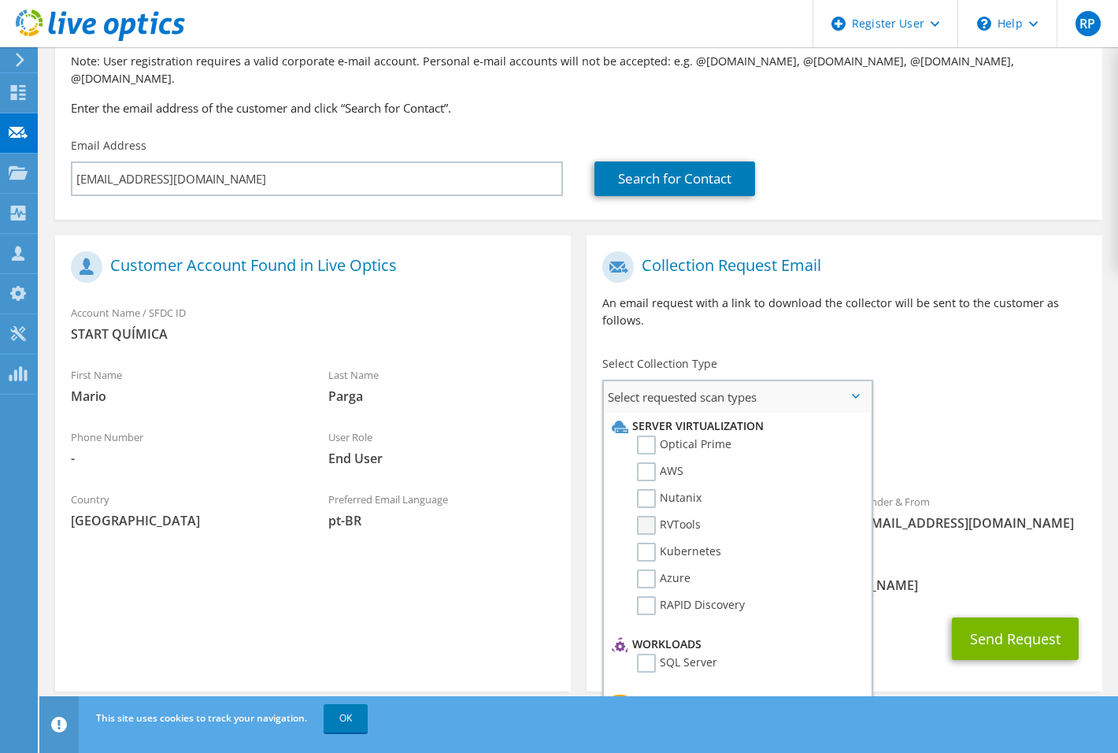
click at [654, 516] on label "RVTools" at bounding box center [669, 525] width 64 height 19
click at [0, 0] on input "RVTools" at bounding box center [0, 0] width 0 height 0
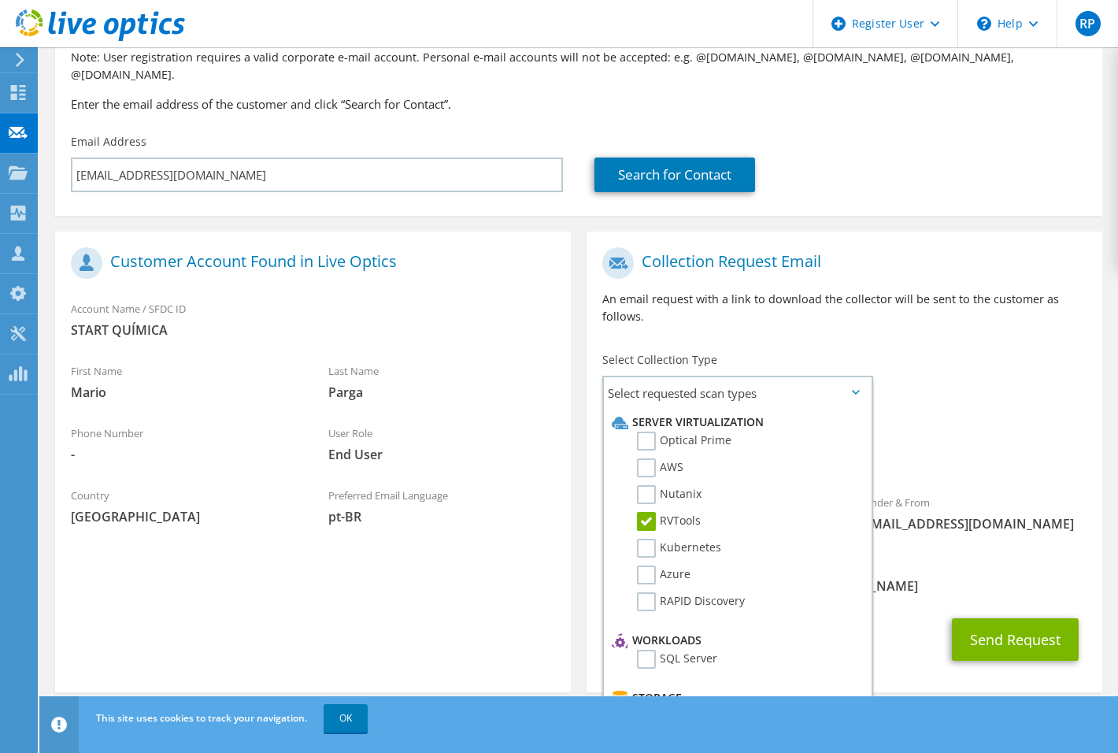
scroll to position [148, 0]
click at [950, 414] on div "Requested Collections No scans selected RVTools" at bounding box center [845, 445] width 516 height 63
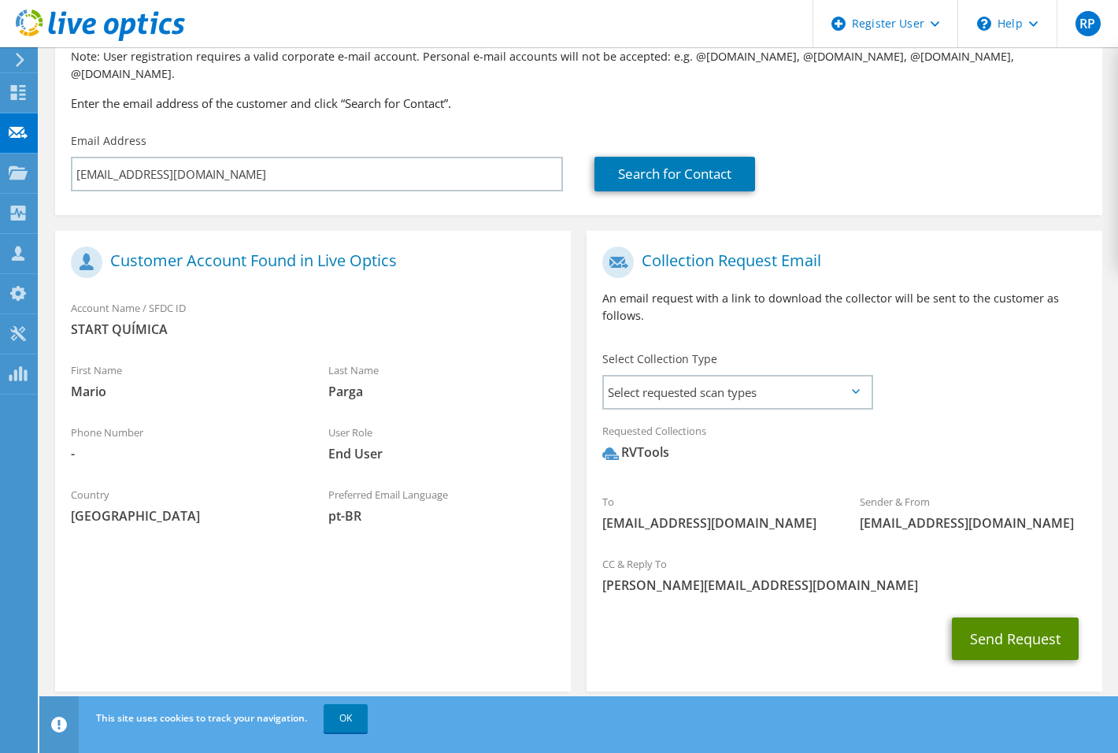
click at [969, 618] on button "Send Request" at bounding box center [1015, 638] width 127 height 43
